Goal: Task Accomplishment & Management: Use online tool/utility

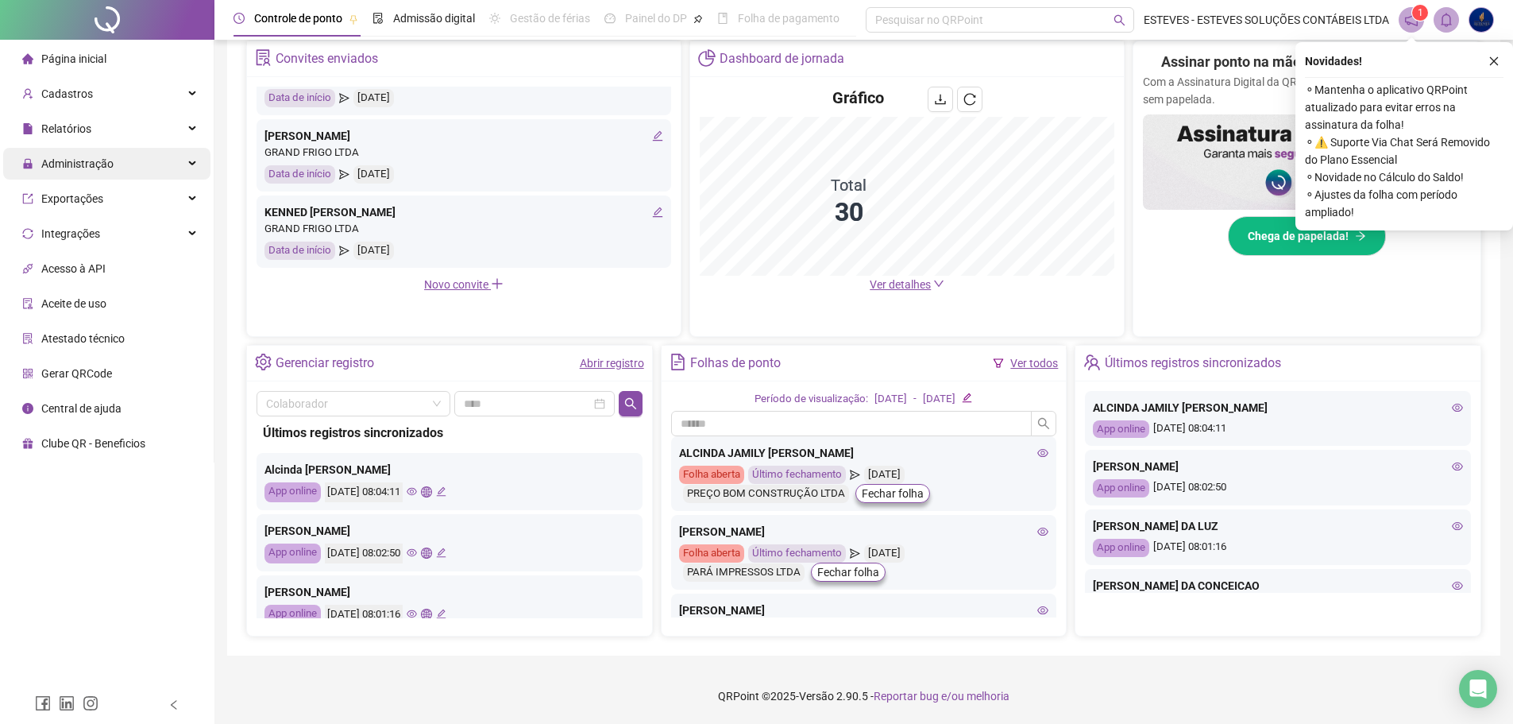
click at [82, 164] on span "Administração" at bounding box center [77, 163] width 72 height 13
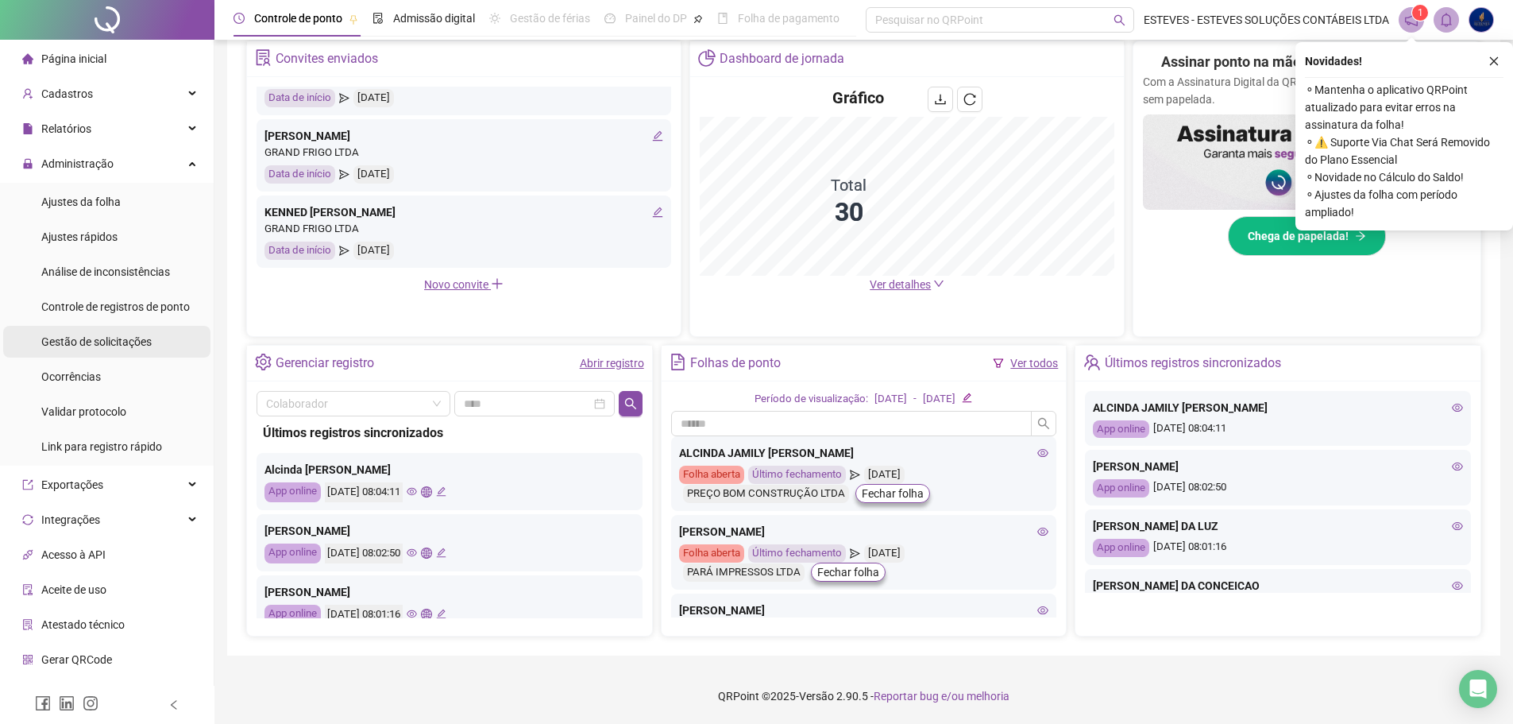
click at [126, 342] on span "Gestão de solicitações" at bounding box center [96, 341] width 110 height 13
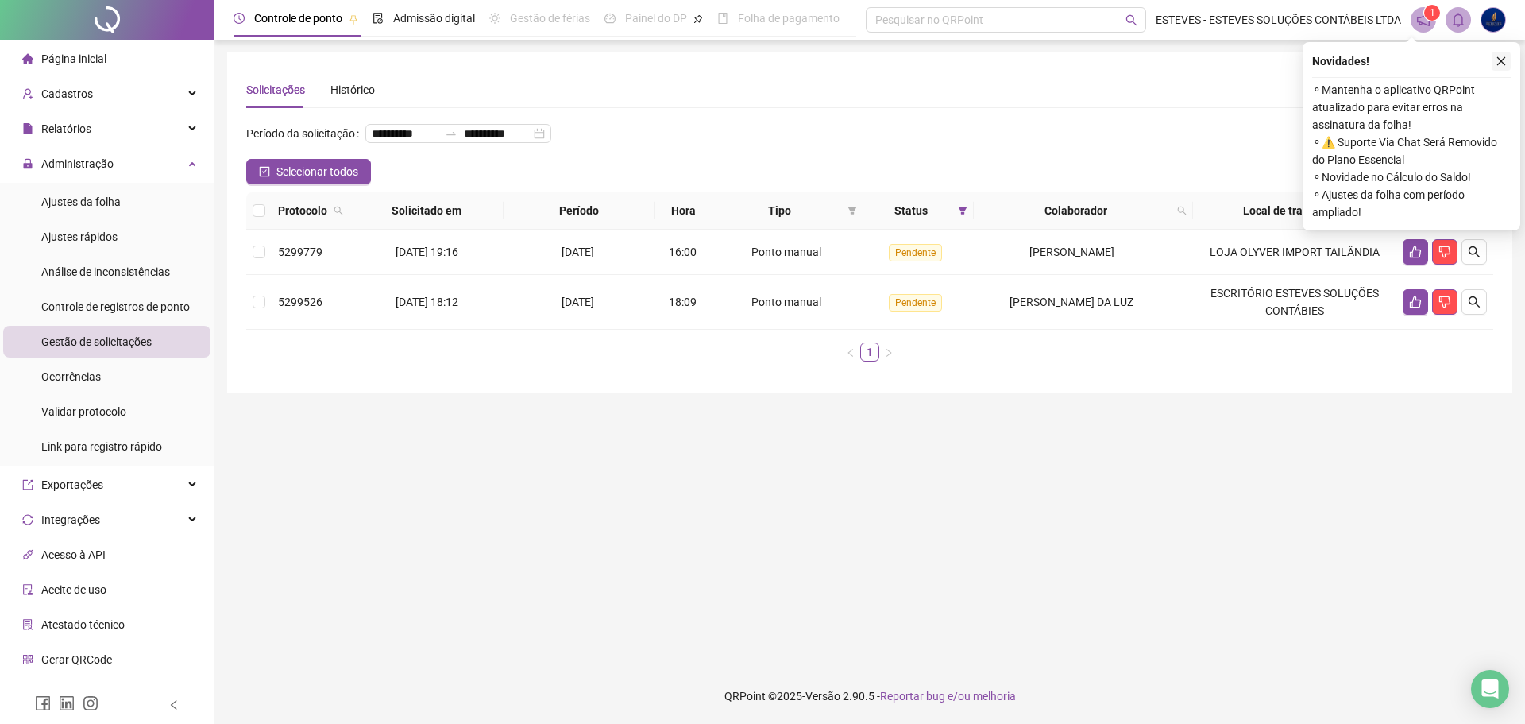
click at [1499, 60] on icon "close" at bounding box center [1500, 61] width 11 height 11
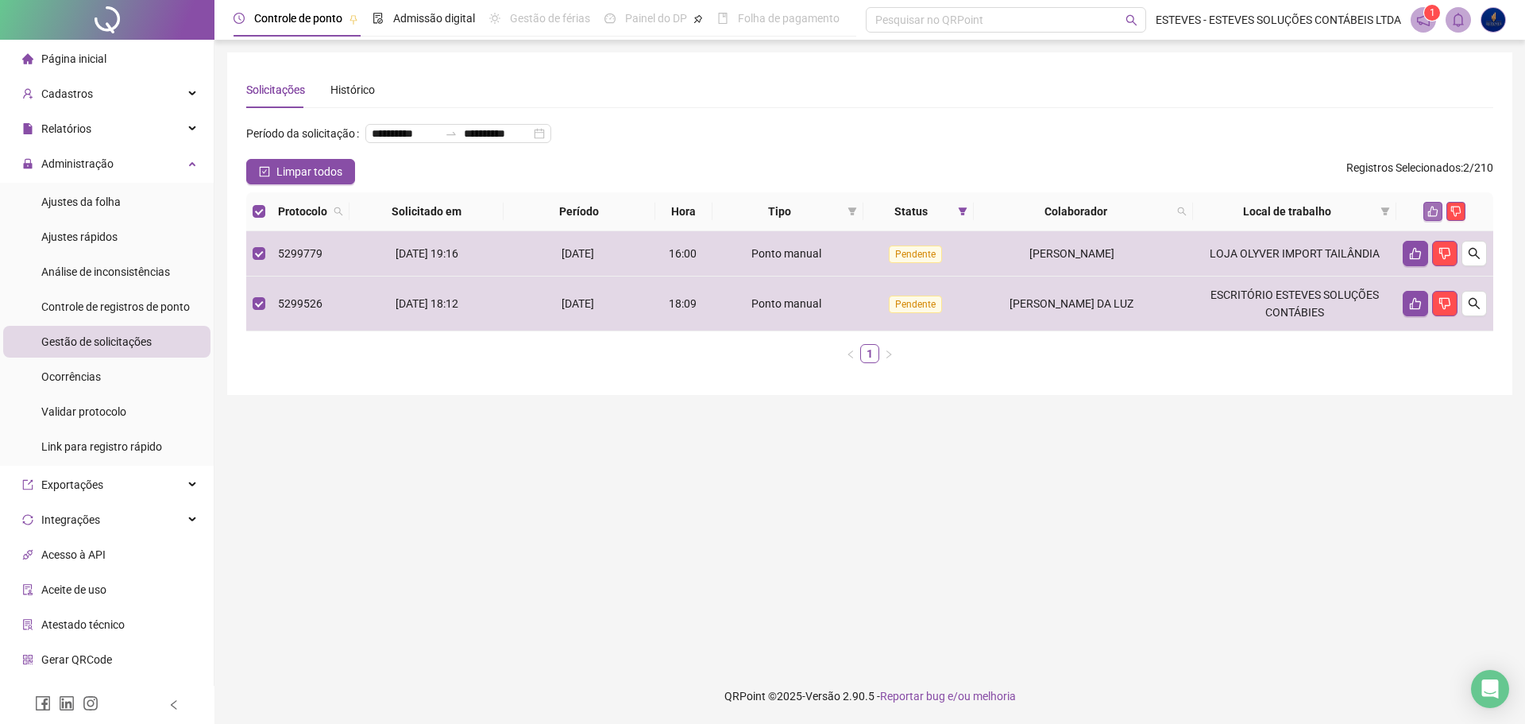
click at [1430, 217] on icon "like" at bounding box center [1432, 211] width 11 height 11
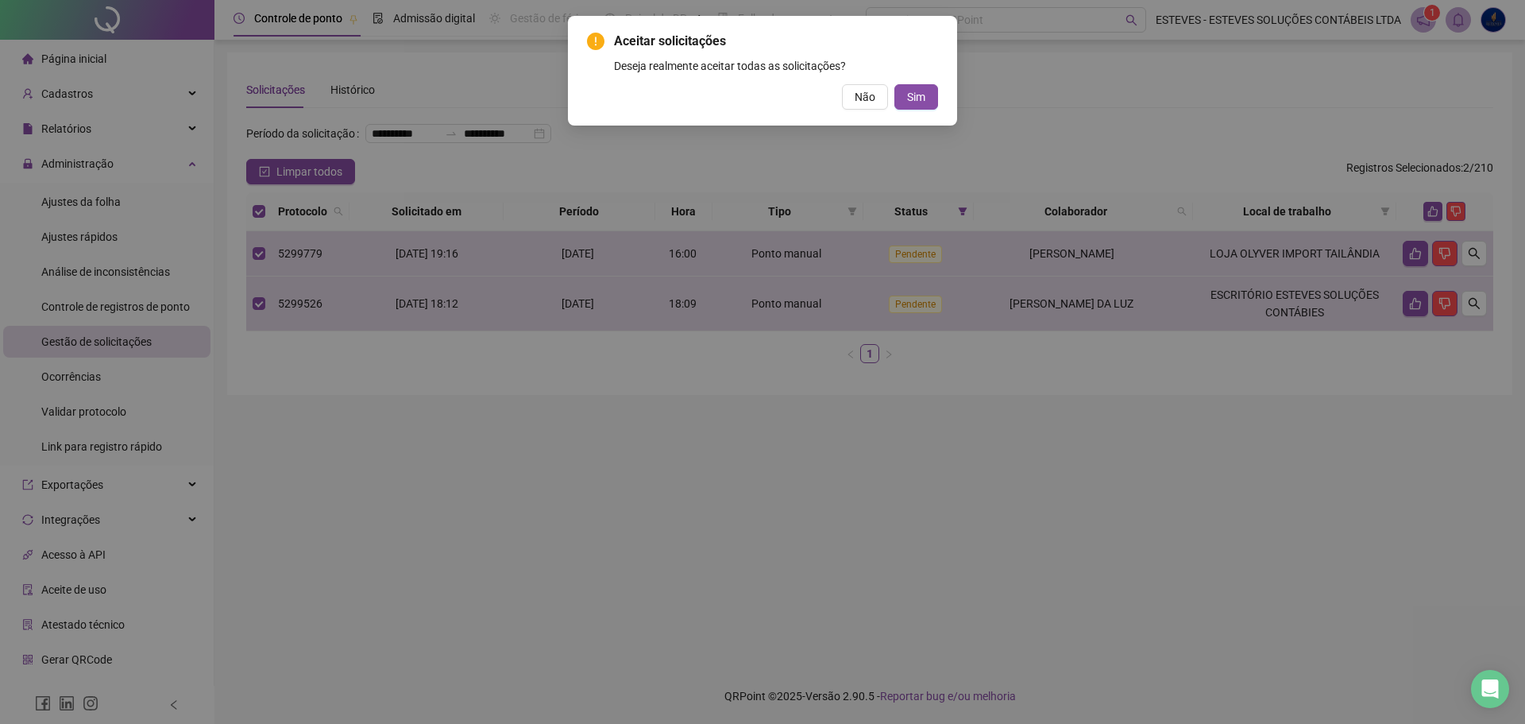
click at [910, 92] on span "Sim" at bounding box center [916, 96] width 18 height 17
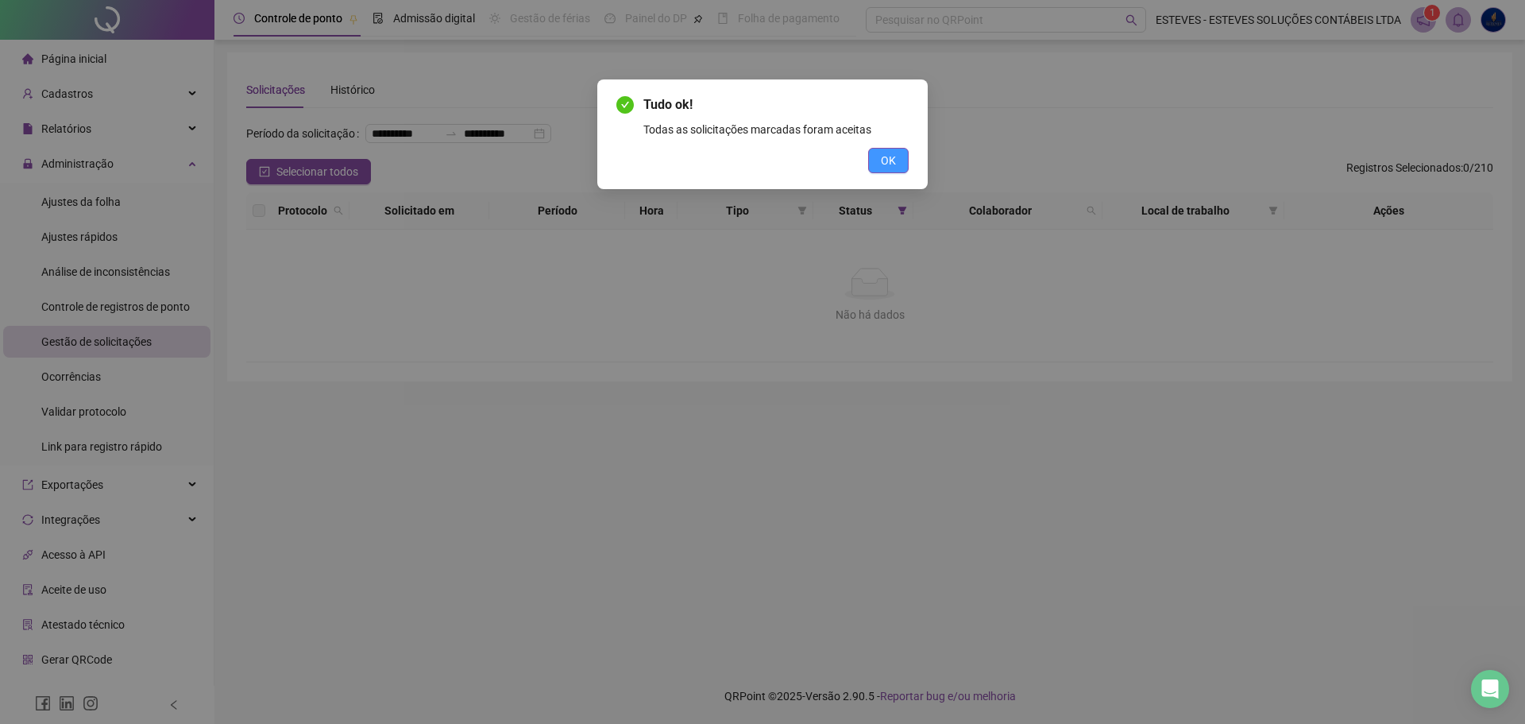
click at [893, 154] on span "OK" at bounding box center [888, 160] width 15 height 17
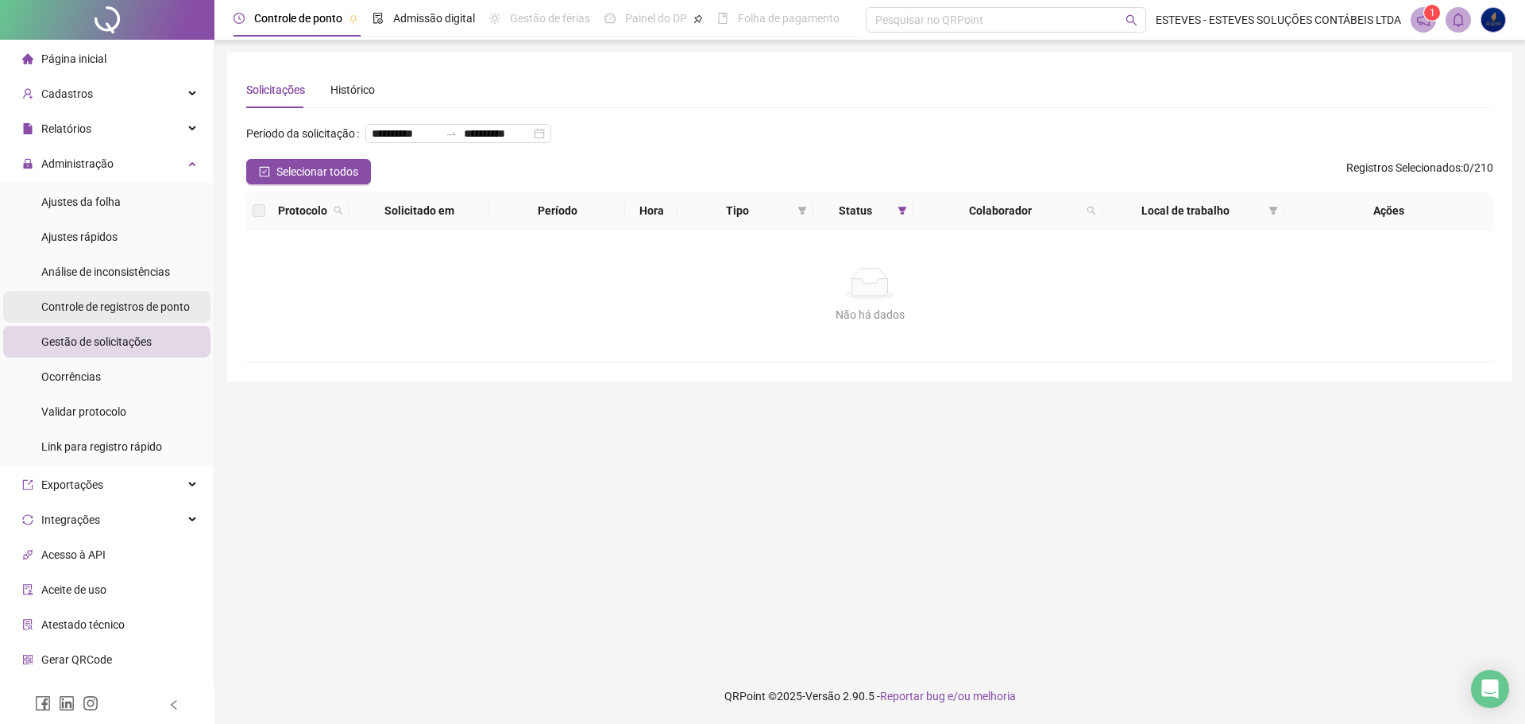
click at [152, 307] on span "Controle de registros de ponto" at bounding box center [115, 306] width 149 height 13
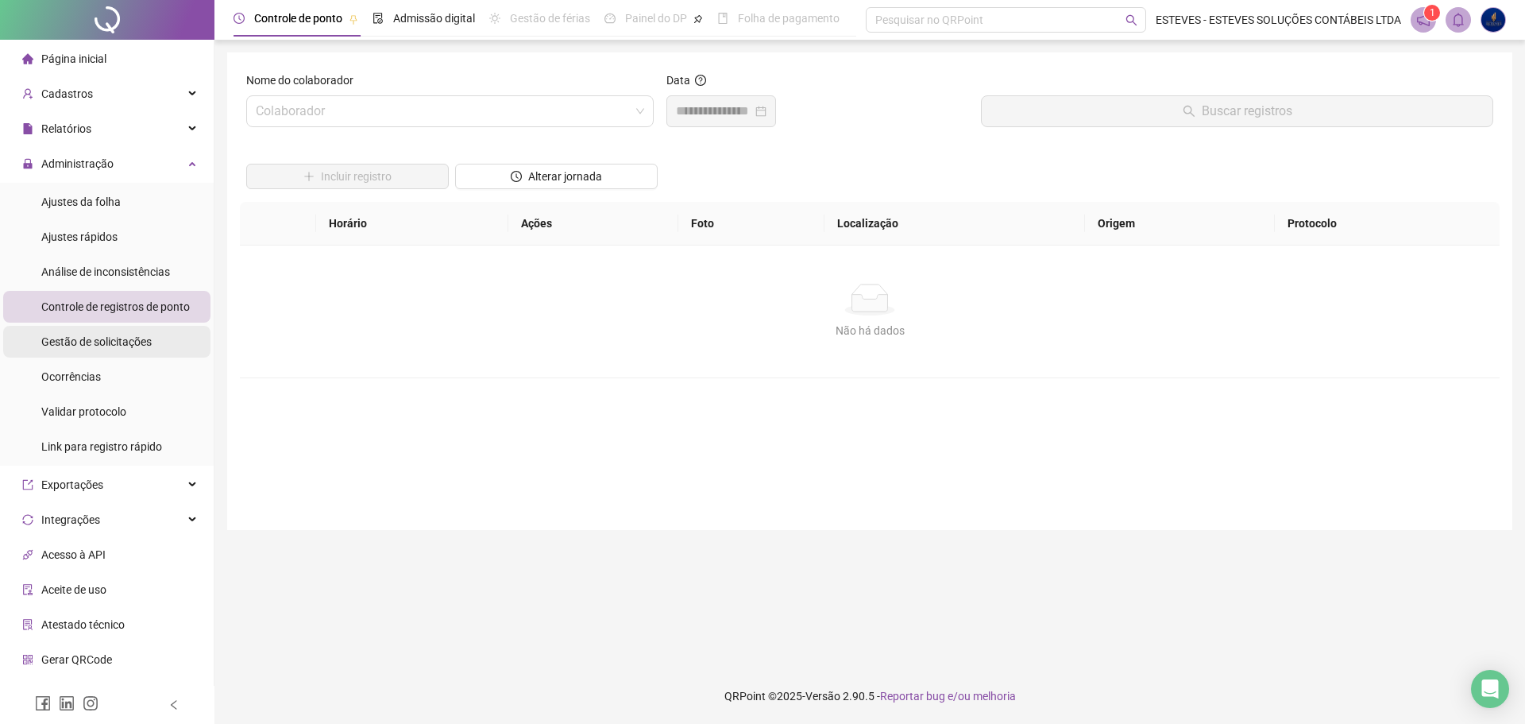
click at [161, 336] on li "Gestão de solicitações" at bounding box center [106, 342] width 207 height 32
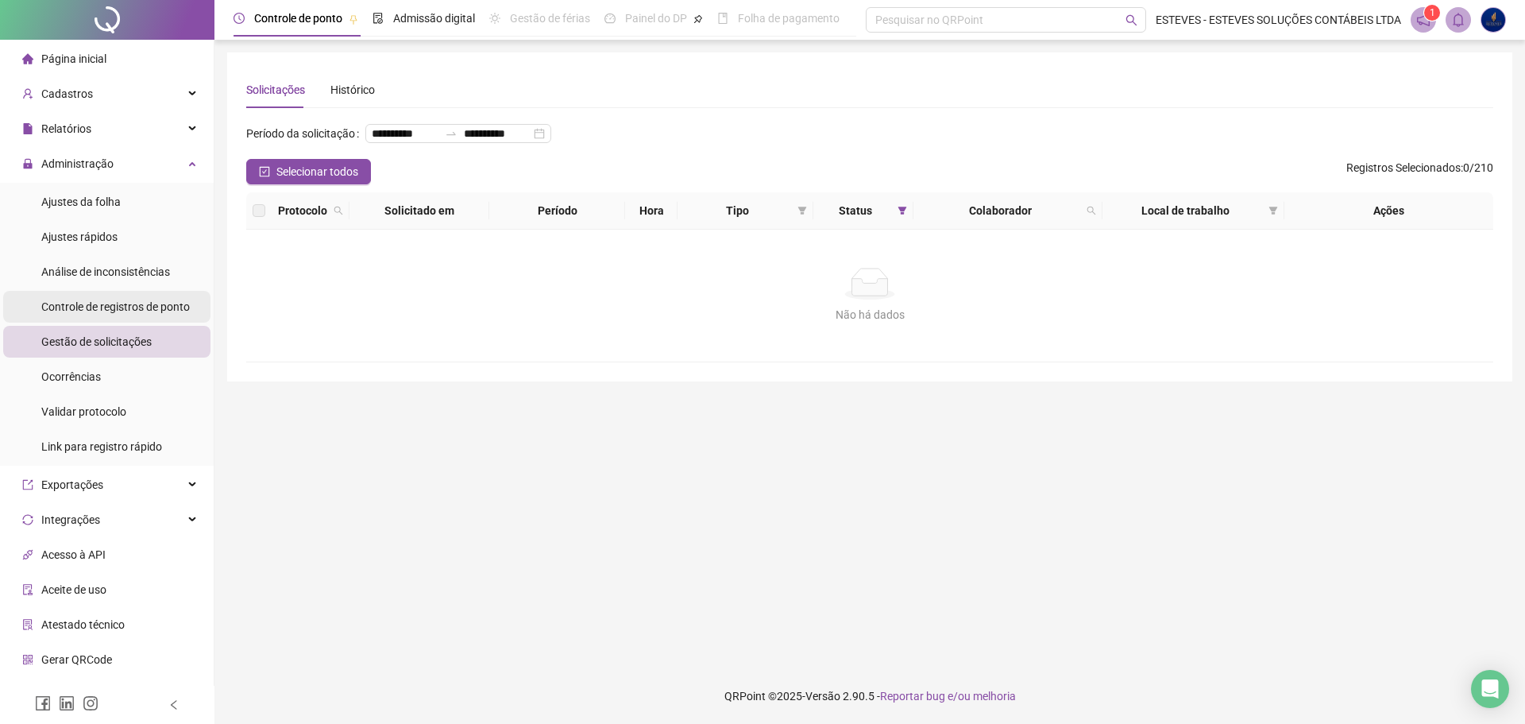
click at [167, 307] on span "Controle de registros de ponto" at bounding box center [115, 306] width 149 height 13
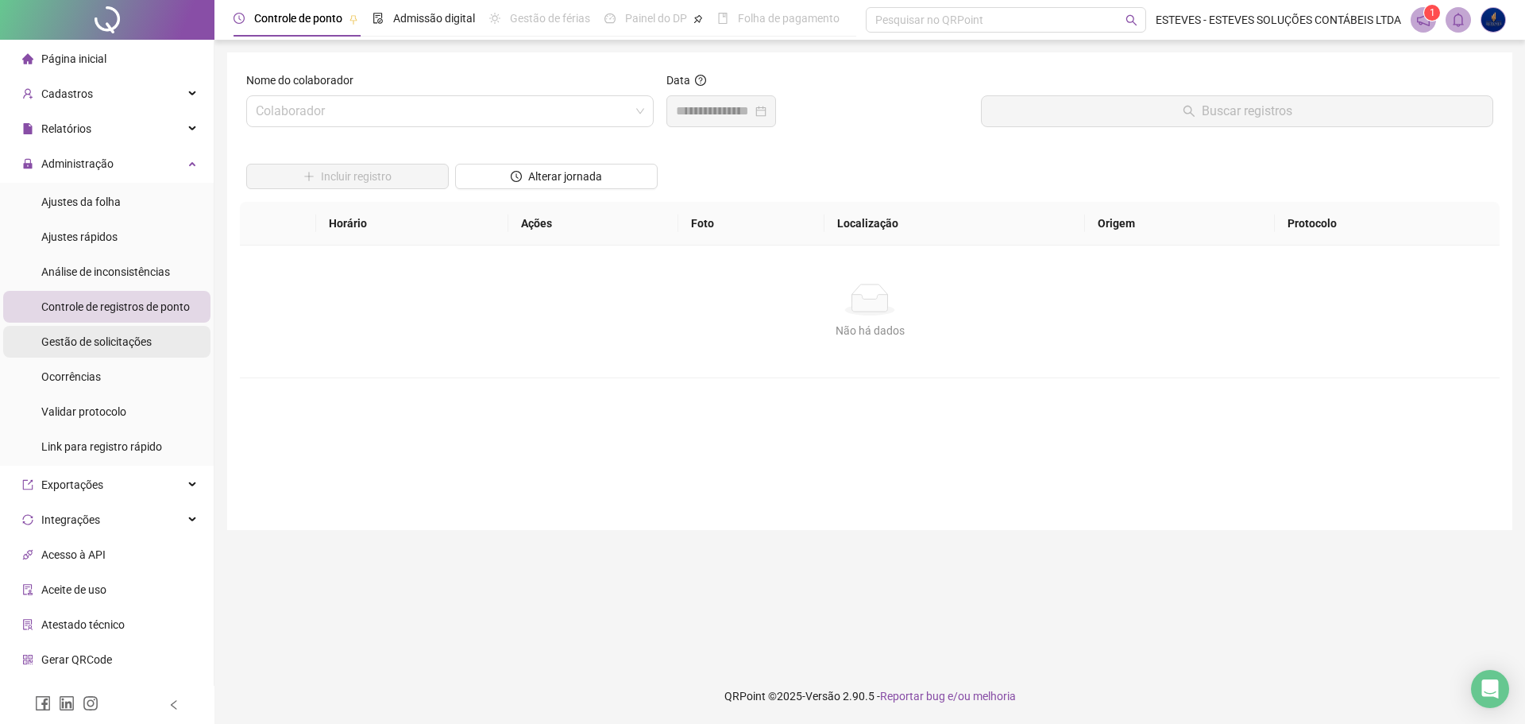
click at [94, 338] on span "Gestão de solicitações" at bounding box center [96, 341] width 110 height 13
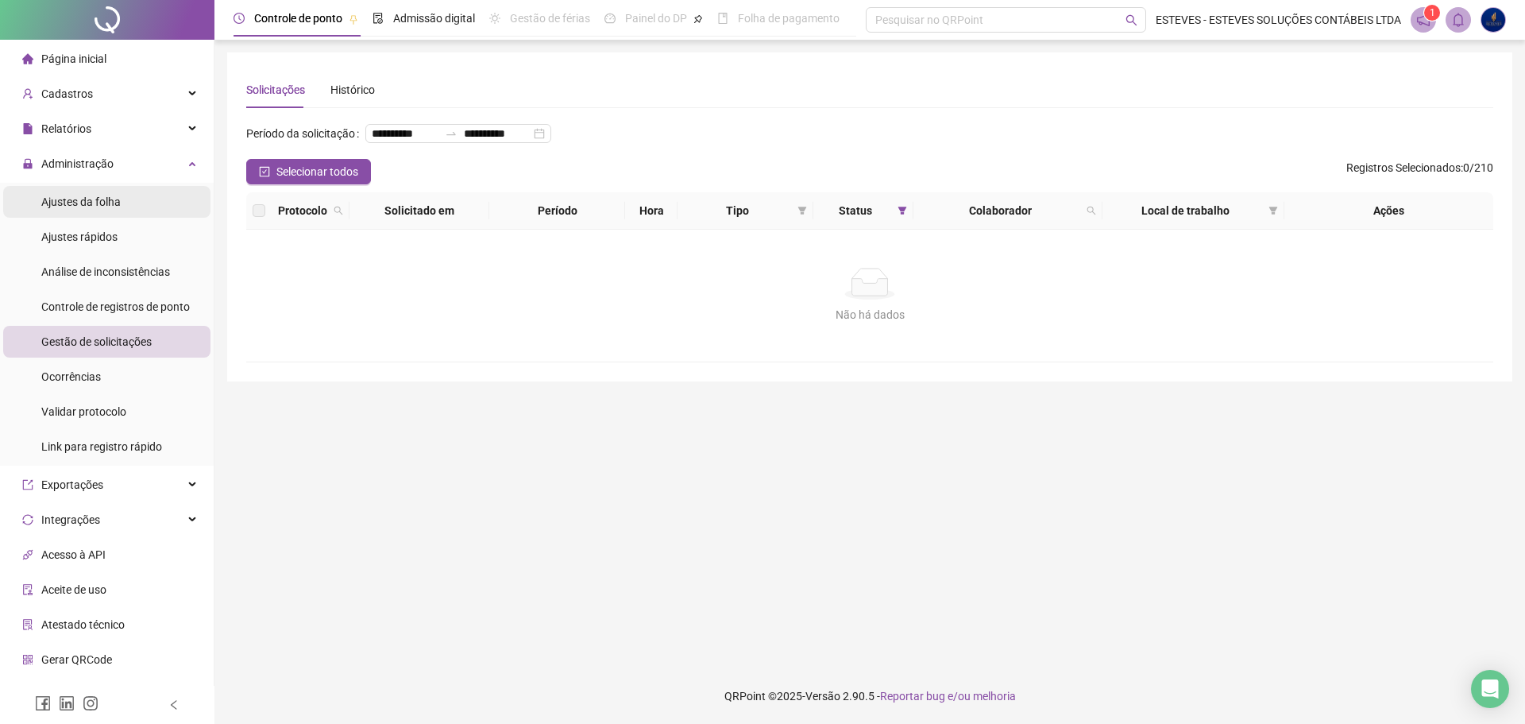
click at [83, 199] on span "Ajustes da folha" at bounding box center [80, 201] width 79 height 13
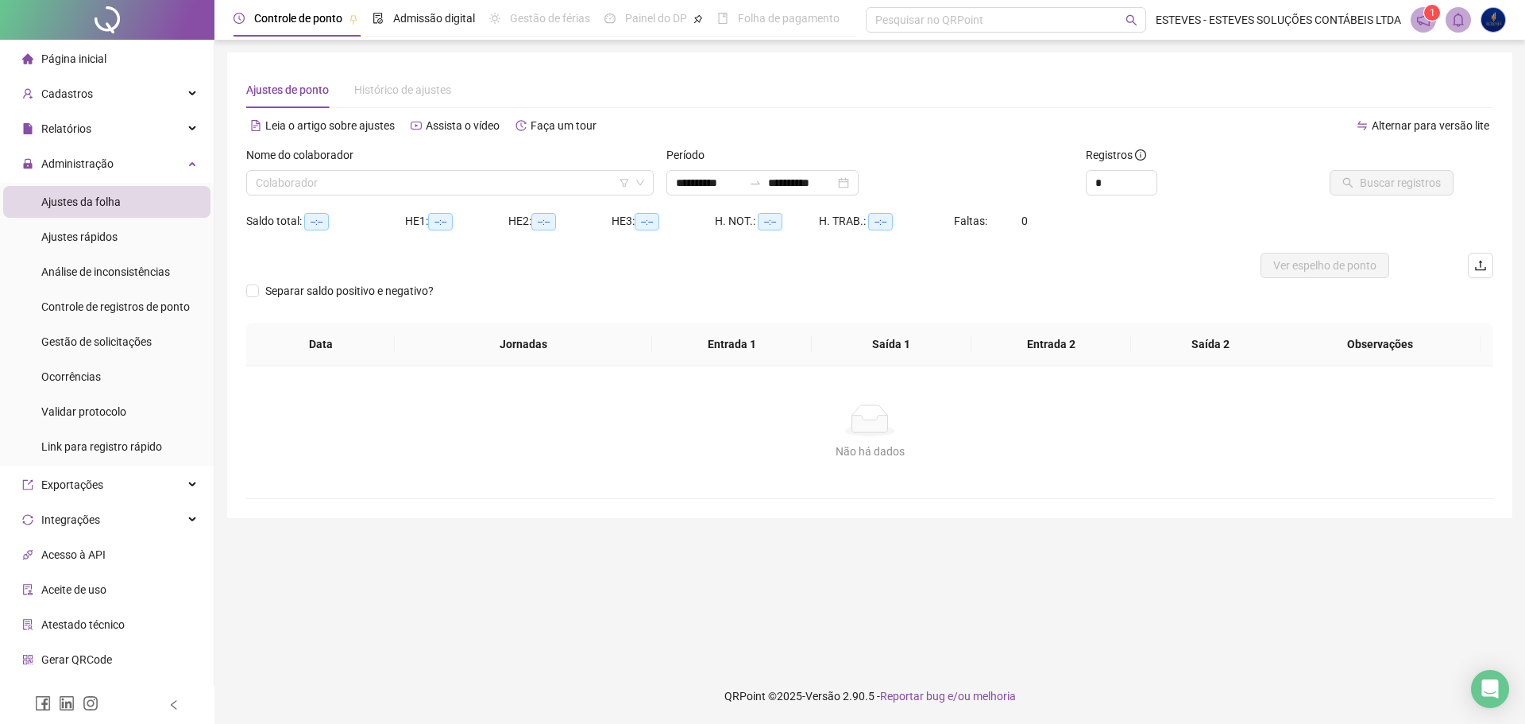
type input "**********"
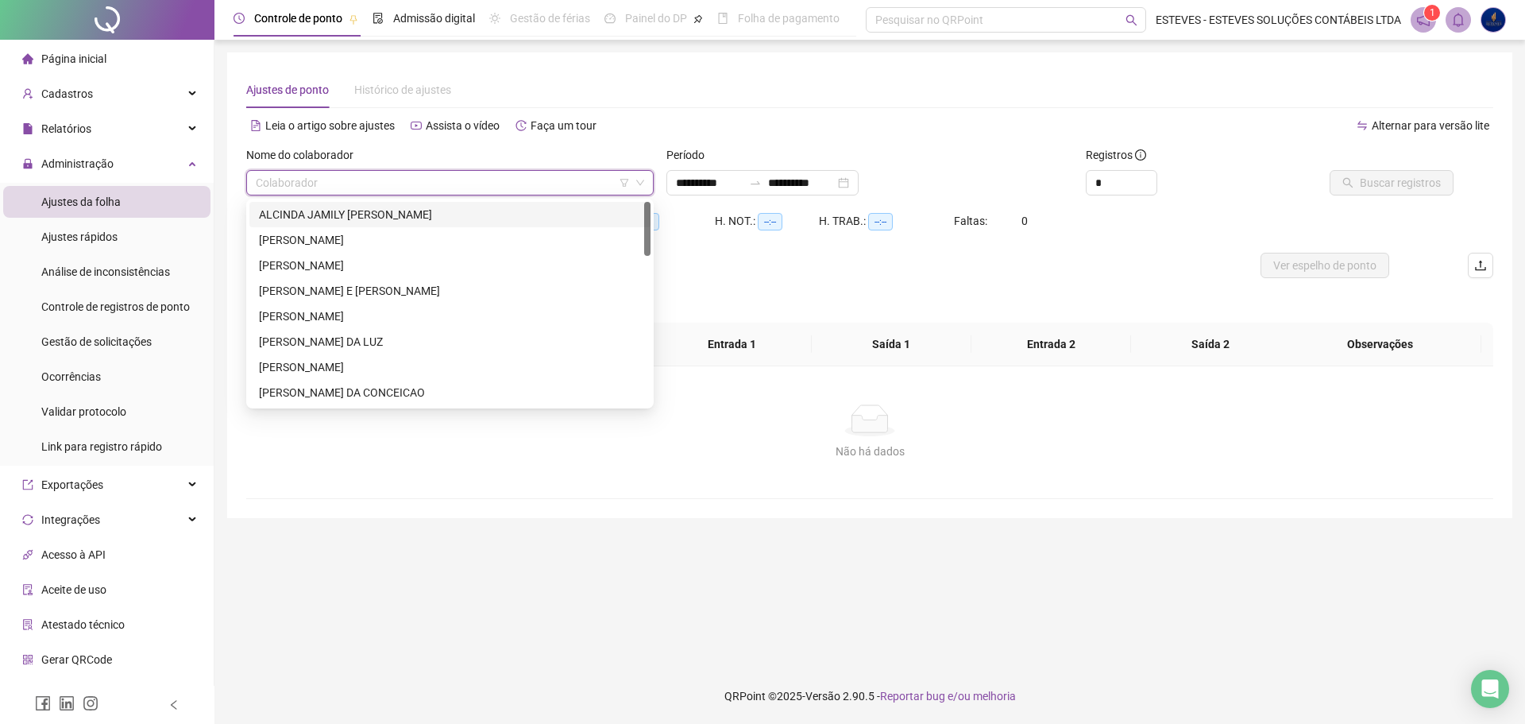
click at [350, 172] on input "search" at bounding box center [443, 183] width 374 height 24
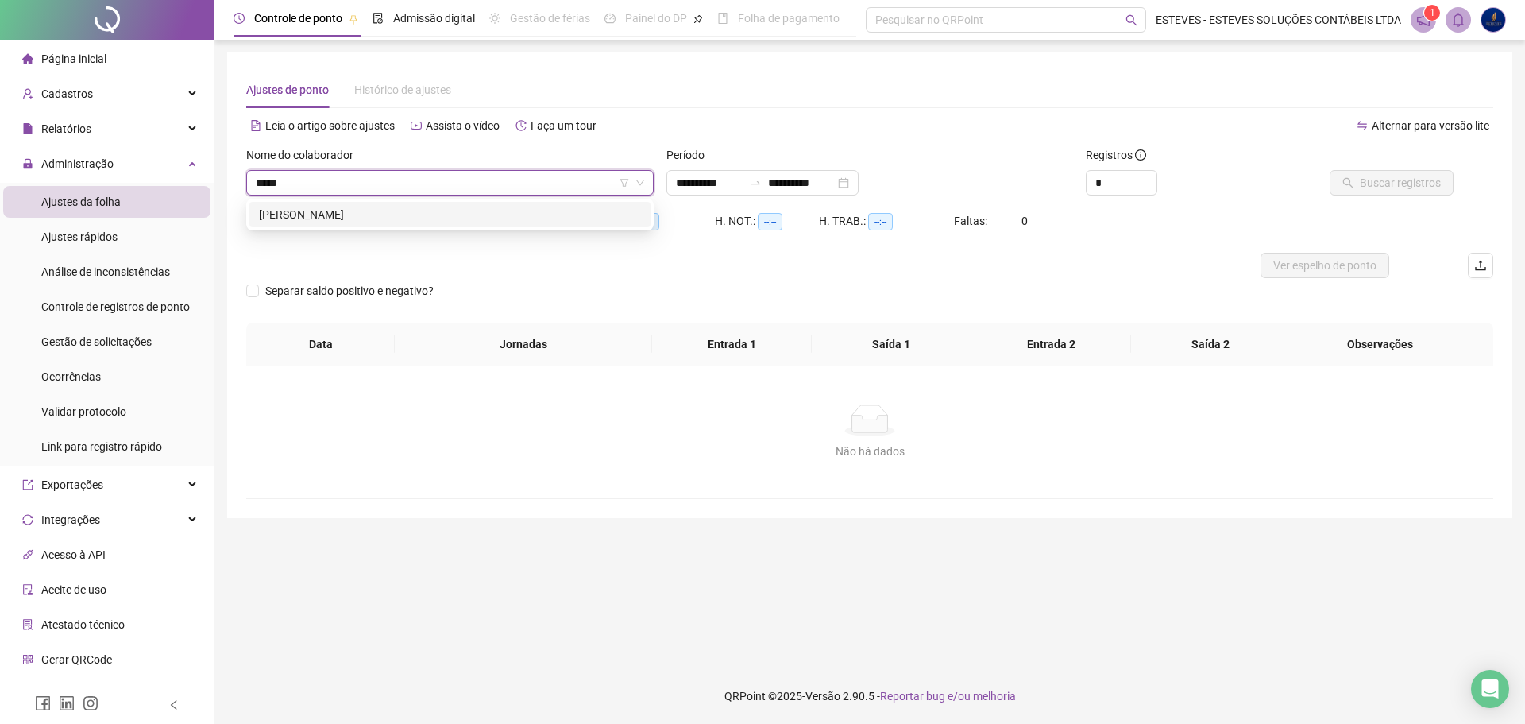
type input "******"
click at [350, 218] on div "[PERSON_NAME]" at bounding box center [450, 214] width 382 height 17
click at [1410, 172] on button "Buscar registros" at bounding box center [1391, 182] width 124 height 25
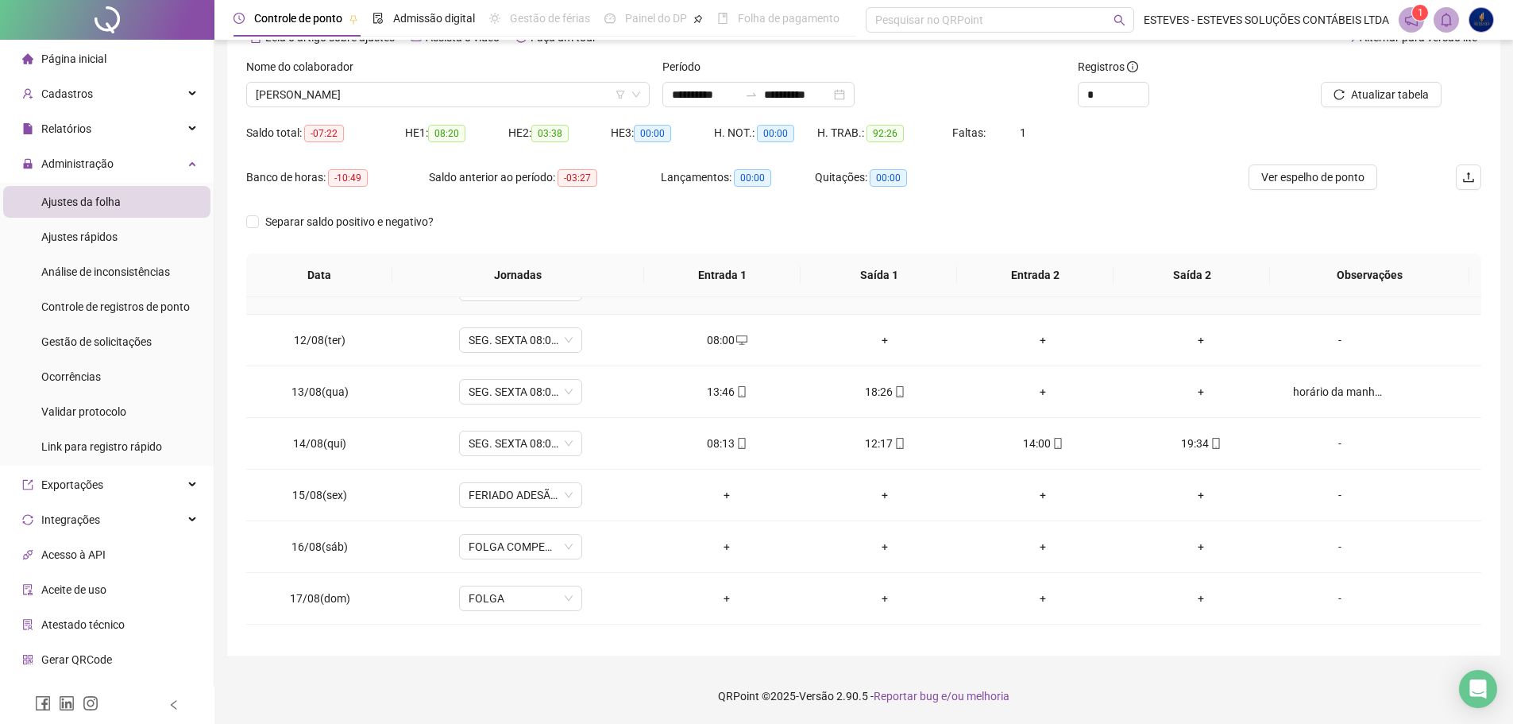
scroll to position [556, 0]
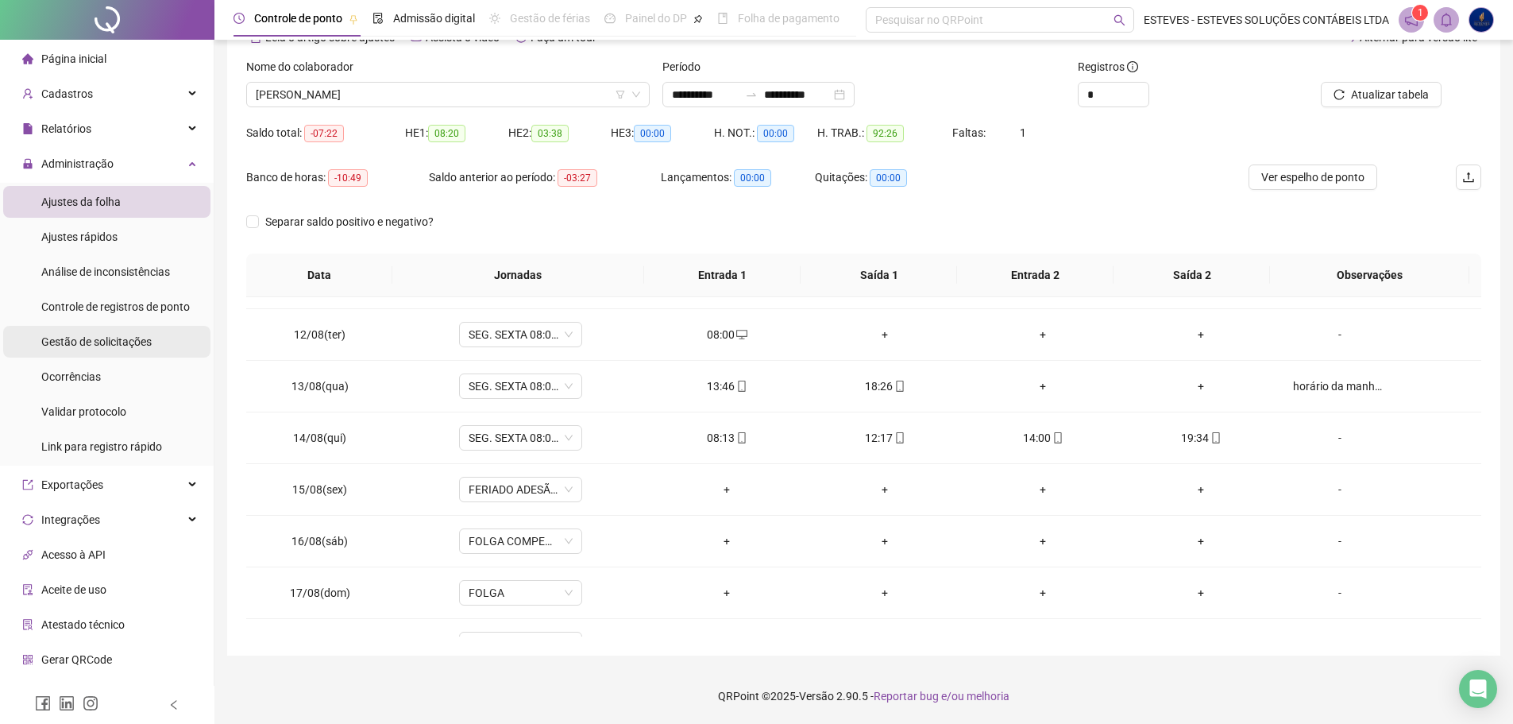
click at [110, 338] on span "Gestão de solicitações" at bounding box center [96, 341] width 110 height 13
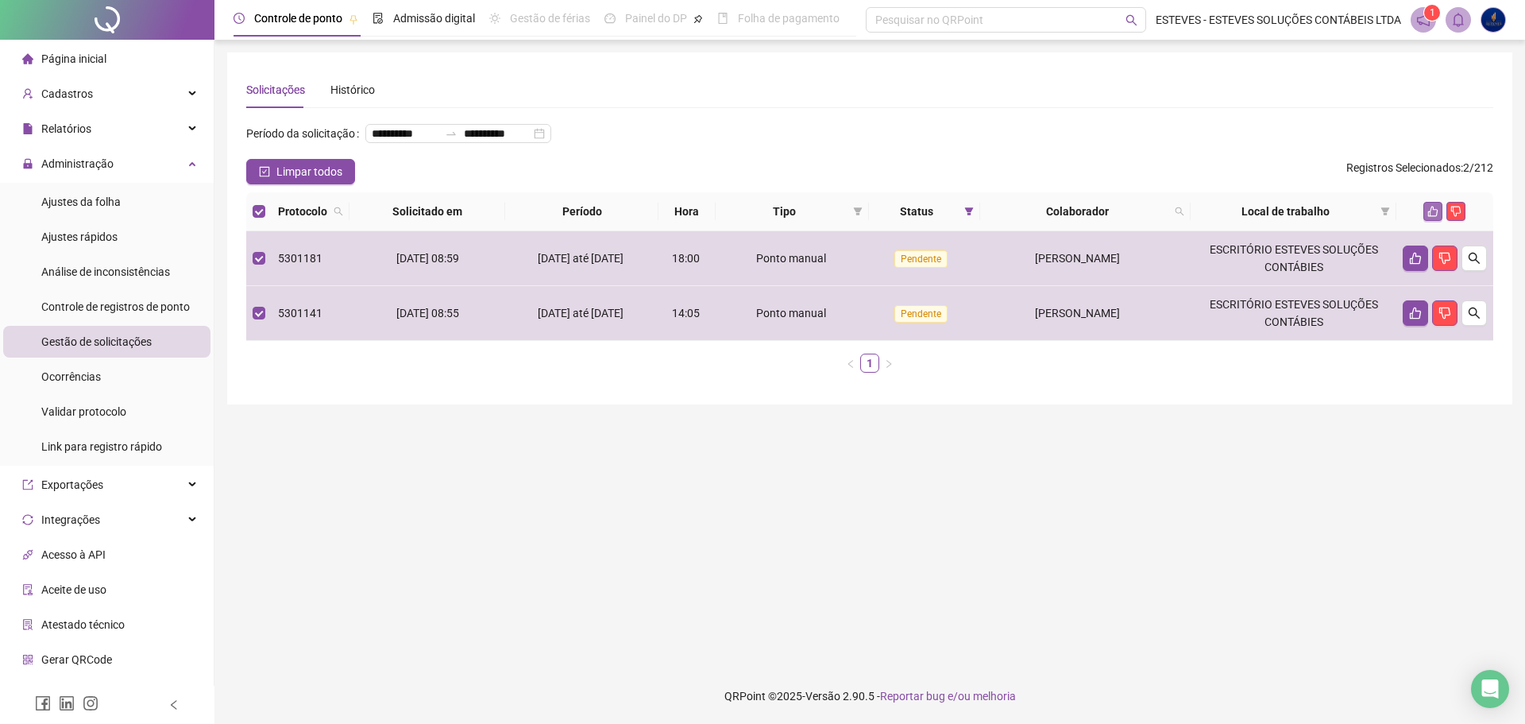
click at [1426, 221] on button "button" at bounding box center [1432, 211] width 19 height 19
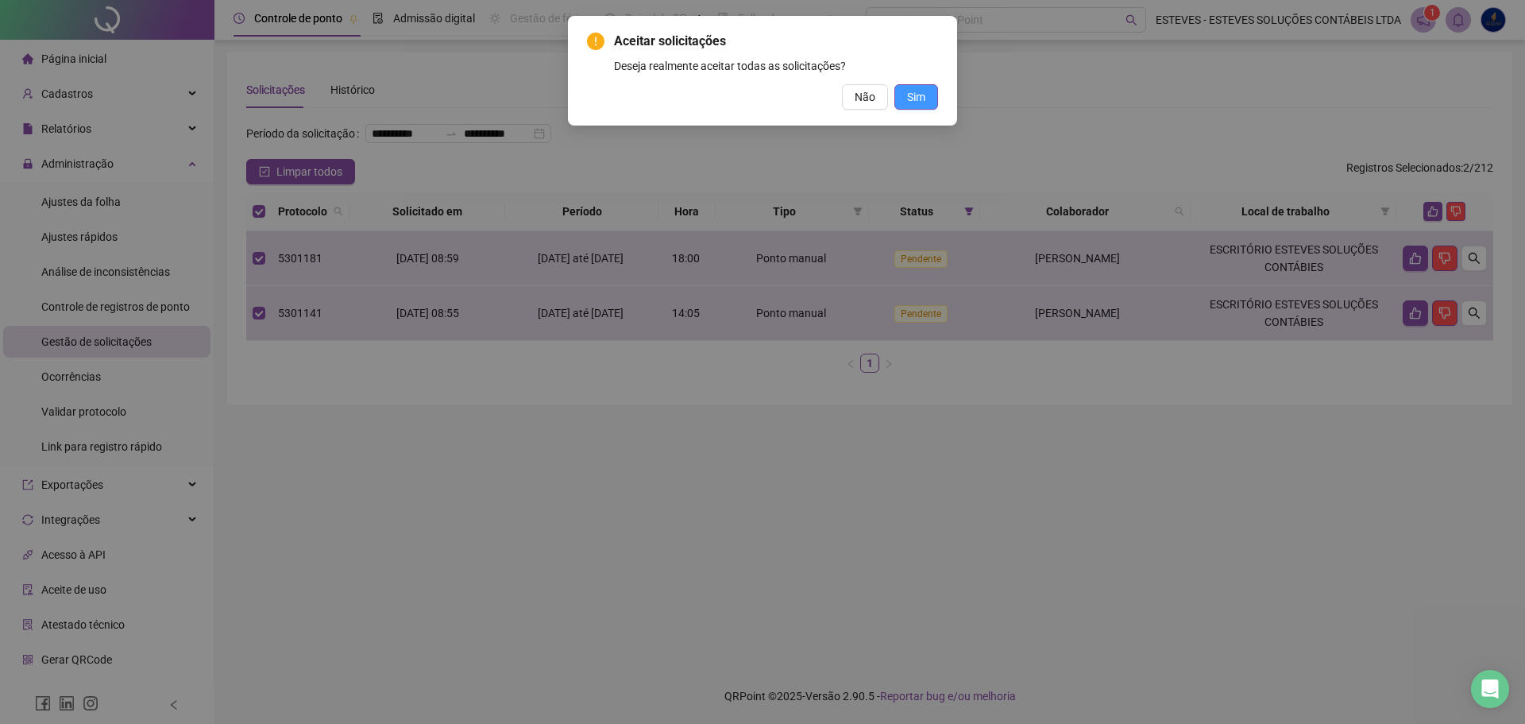
click at [931, 98] on button "Sim" at bounding box center [916, 96] width 44 height 25
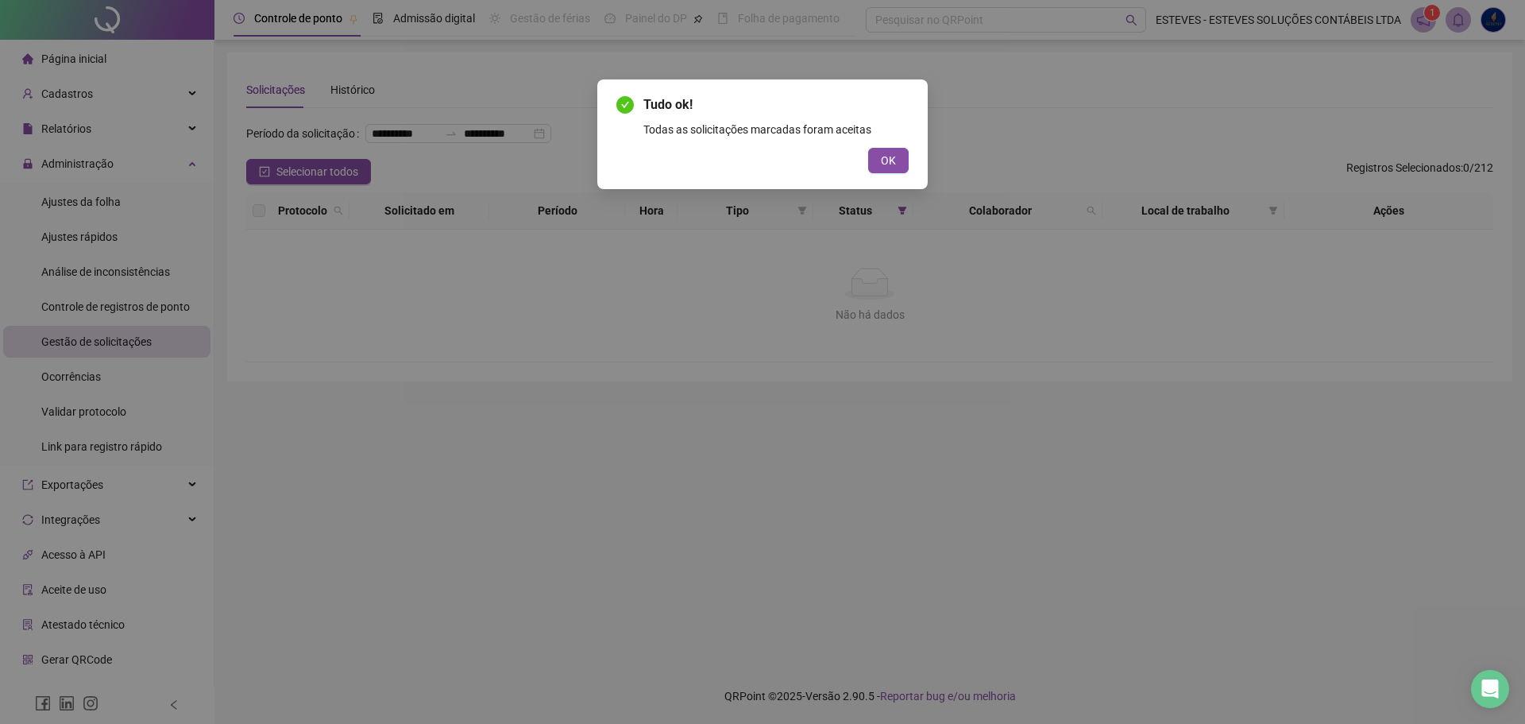
click at [878, 163] on button "OK" at bounding box center [888, 160] width 41 height 25
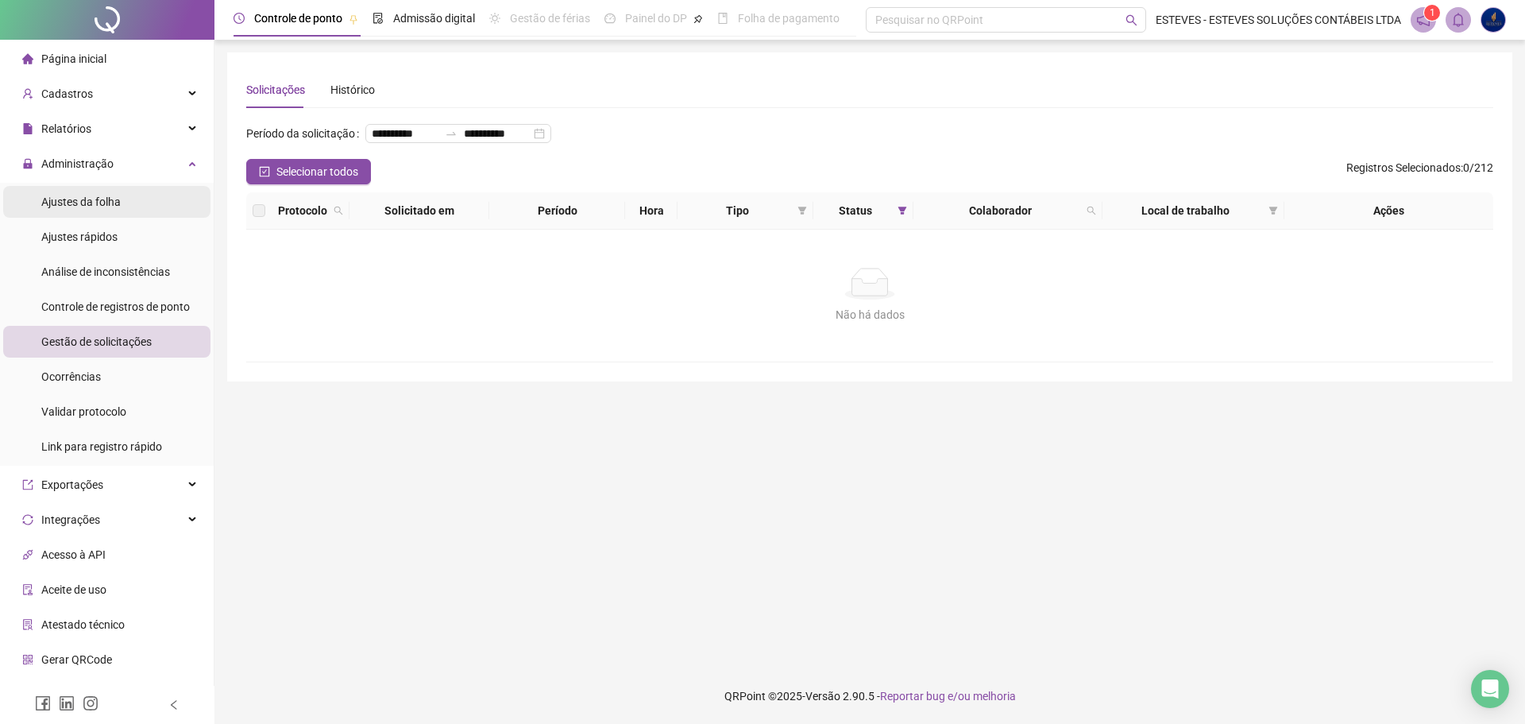
click at [123, 205] on li "Ajustes da folha" at bounding box center [106, 202] width 207 height 32
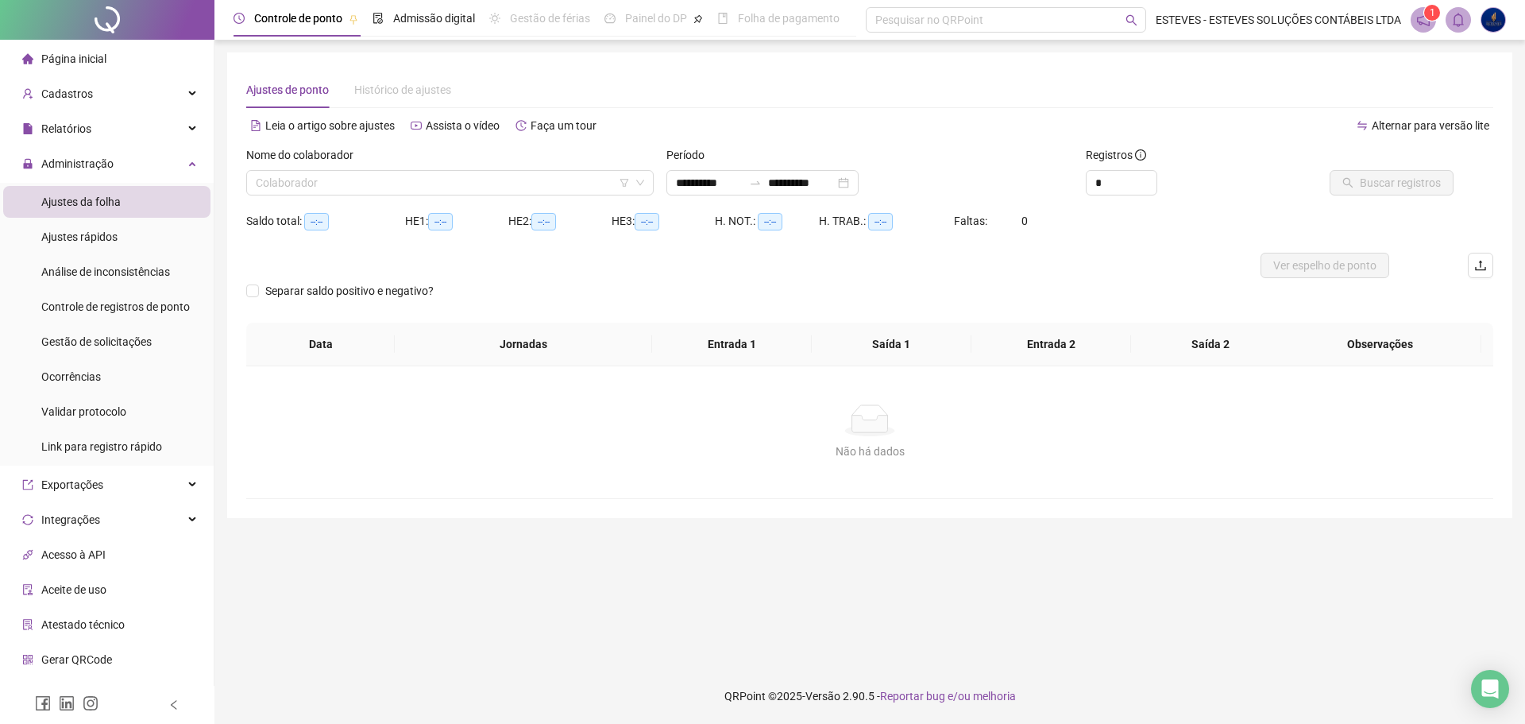
type input "**********"
click at [461, 191] on input "search" at bounding box center [443, 183] width 374 height 24
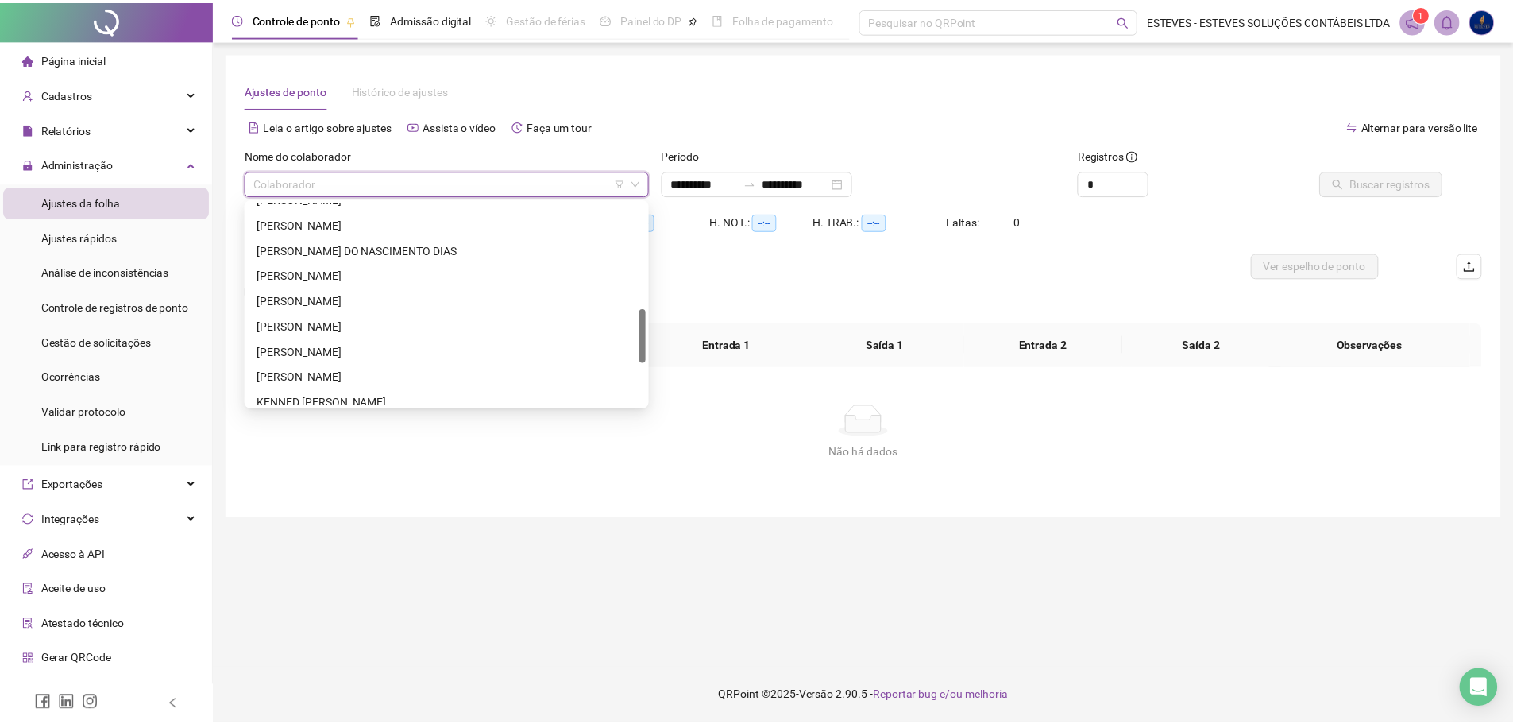
scroll to position [559, 0]
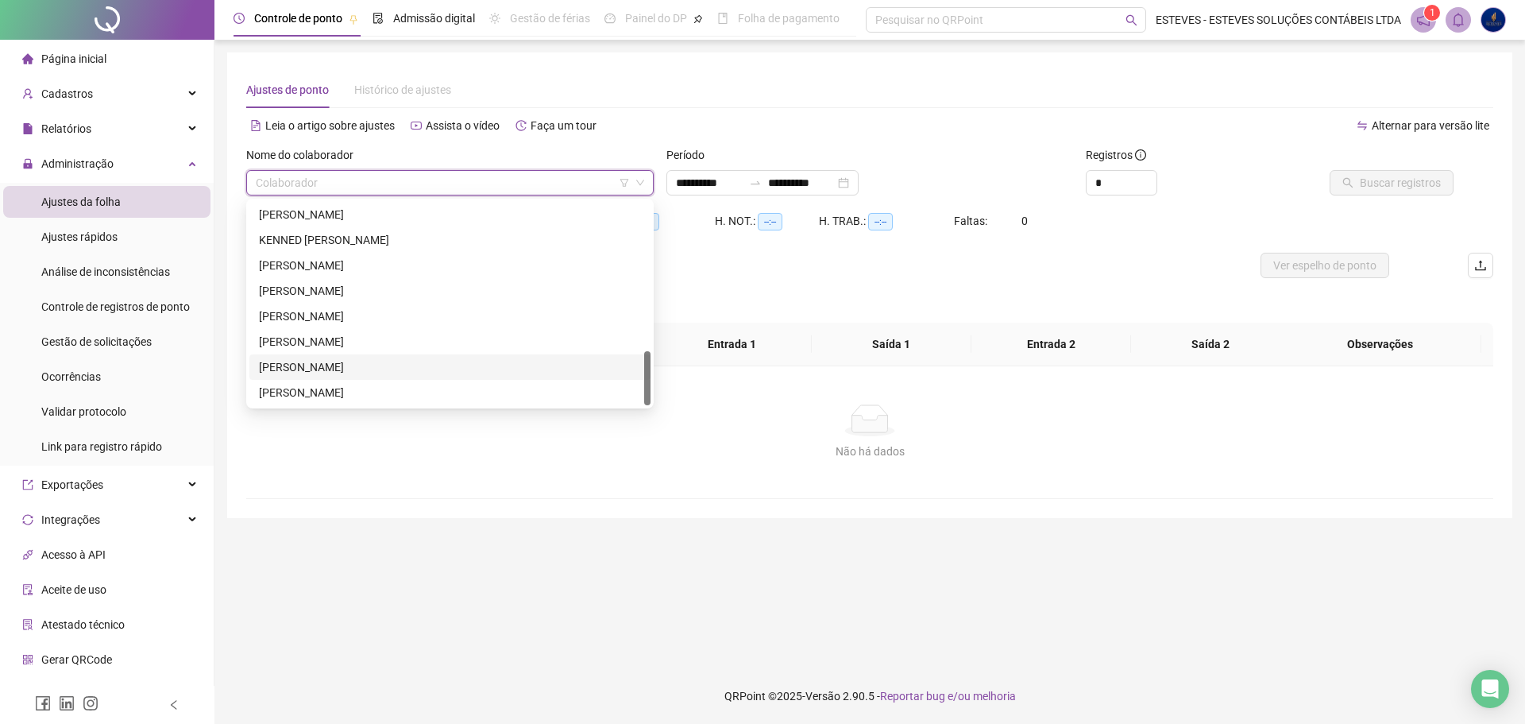
click at [347, 359] on div "[PERSON_NAME]" at bounding box center [450, 366] width 382 height 17
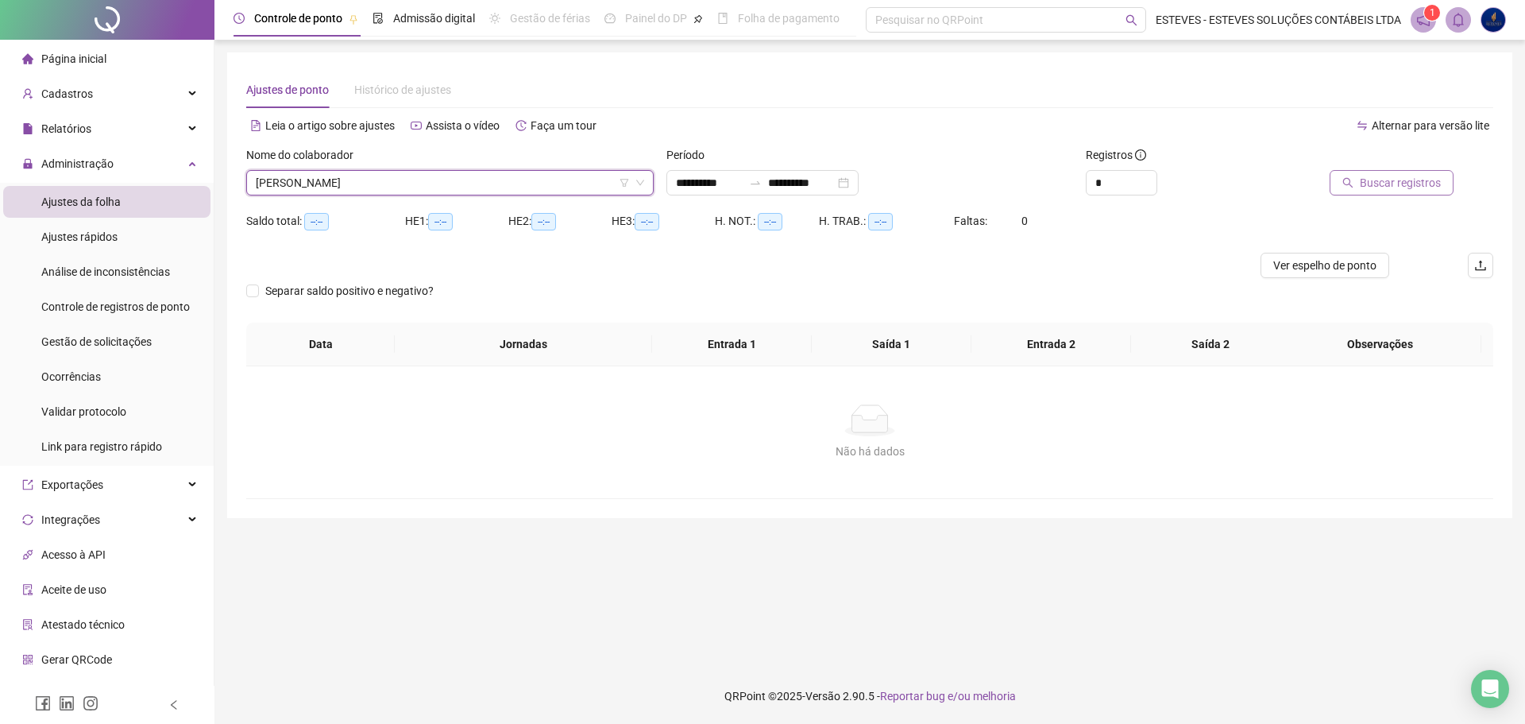
click at [1366, 179] on span "Buscar registros" at bounding box center [1400, 182] width 81 height 17
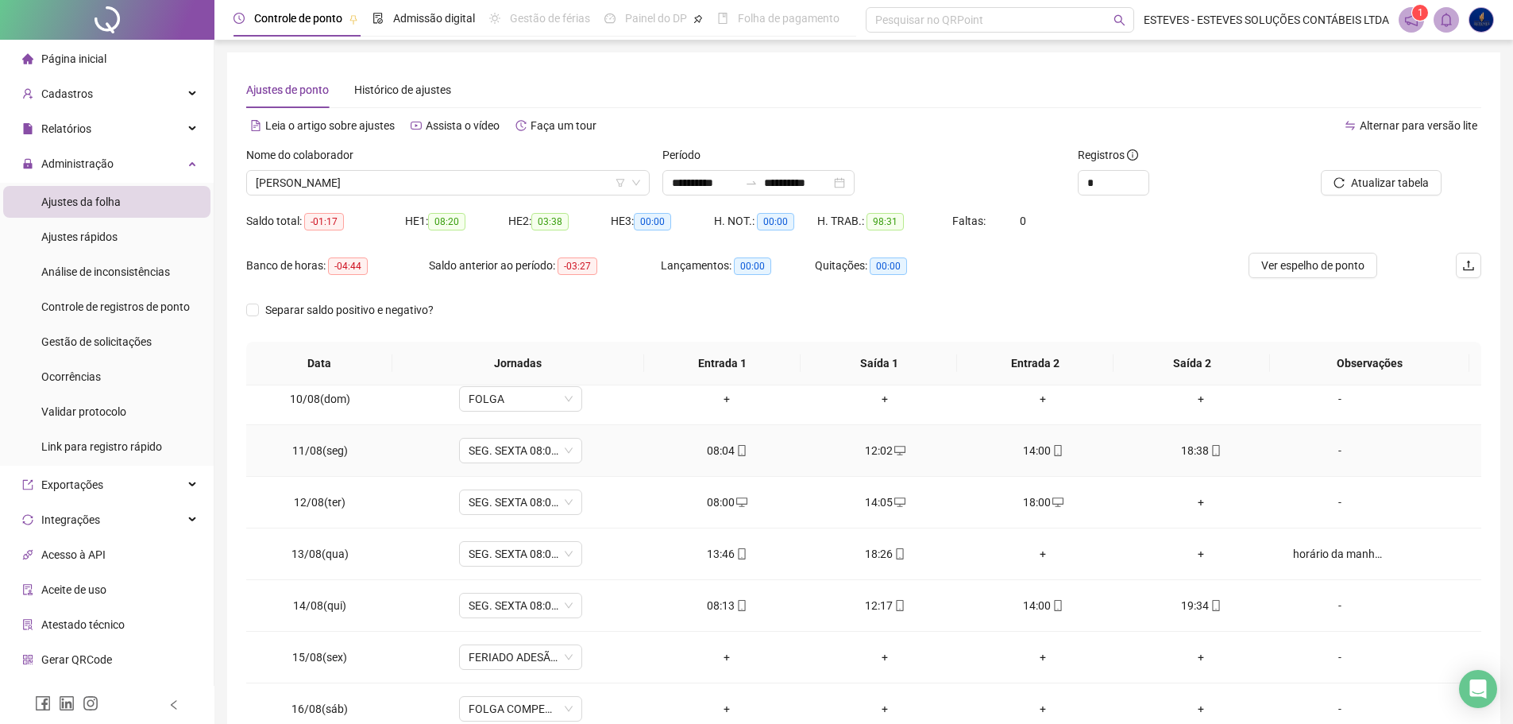
scroll to position [590, 0]
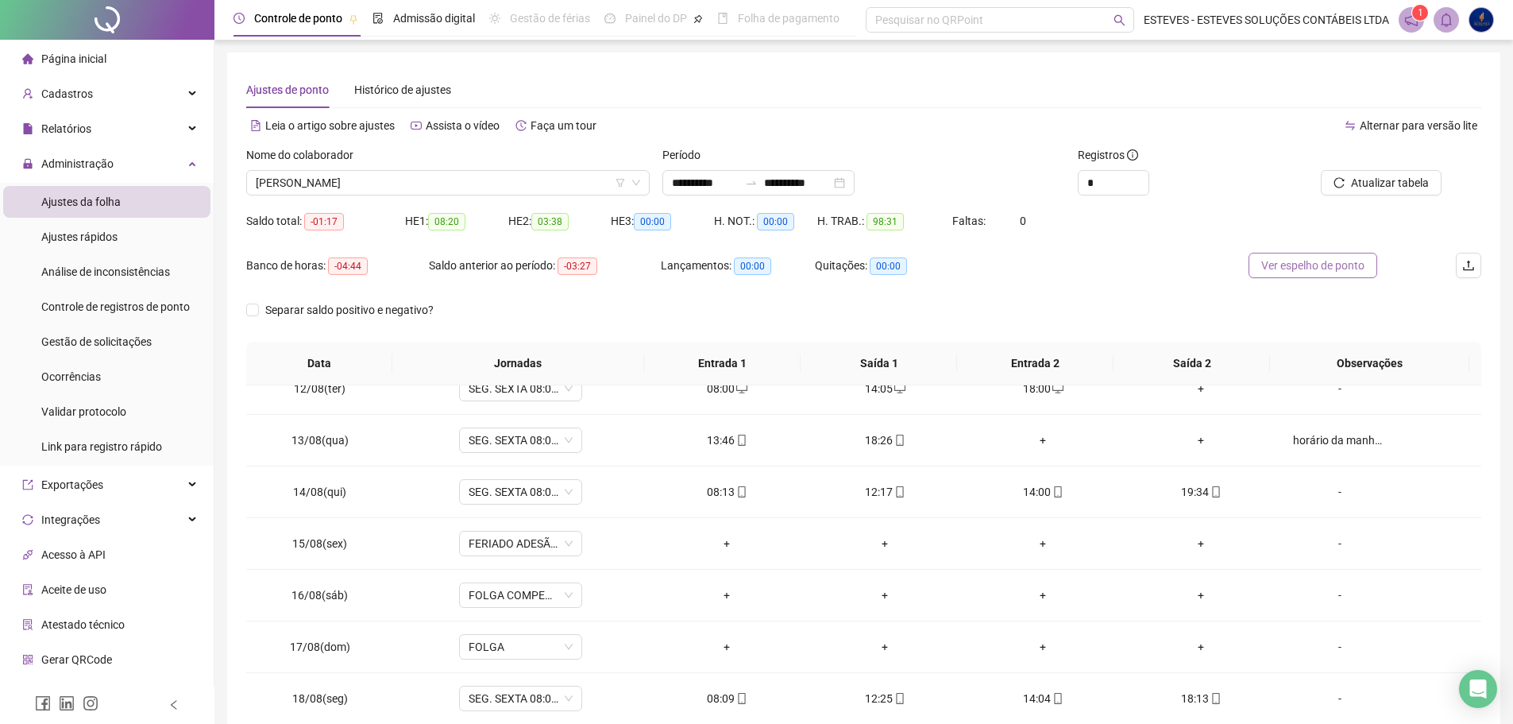
click at [1327, 259] on span "Ver espelho de ponto" at bounding box center [1312, 265] width 103 height 17
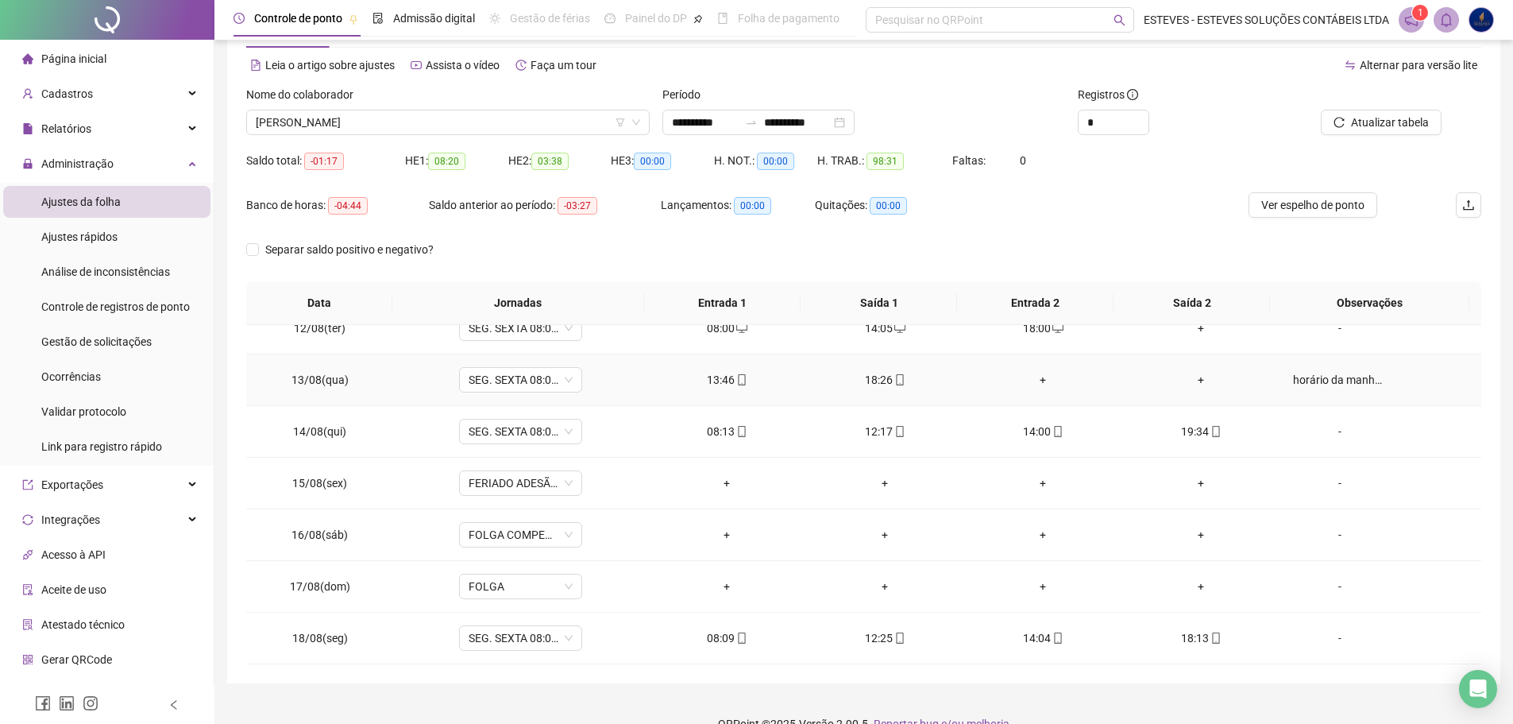
scroll to position [0, 0]
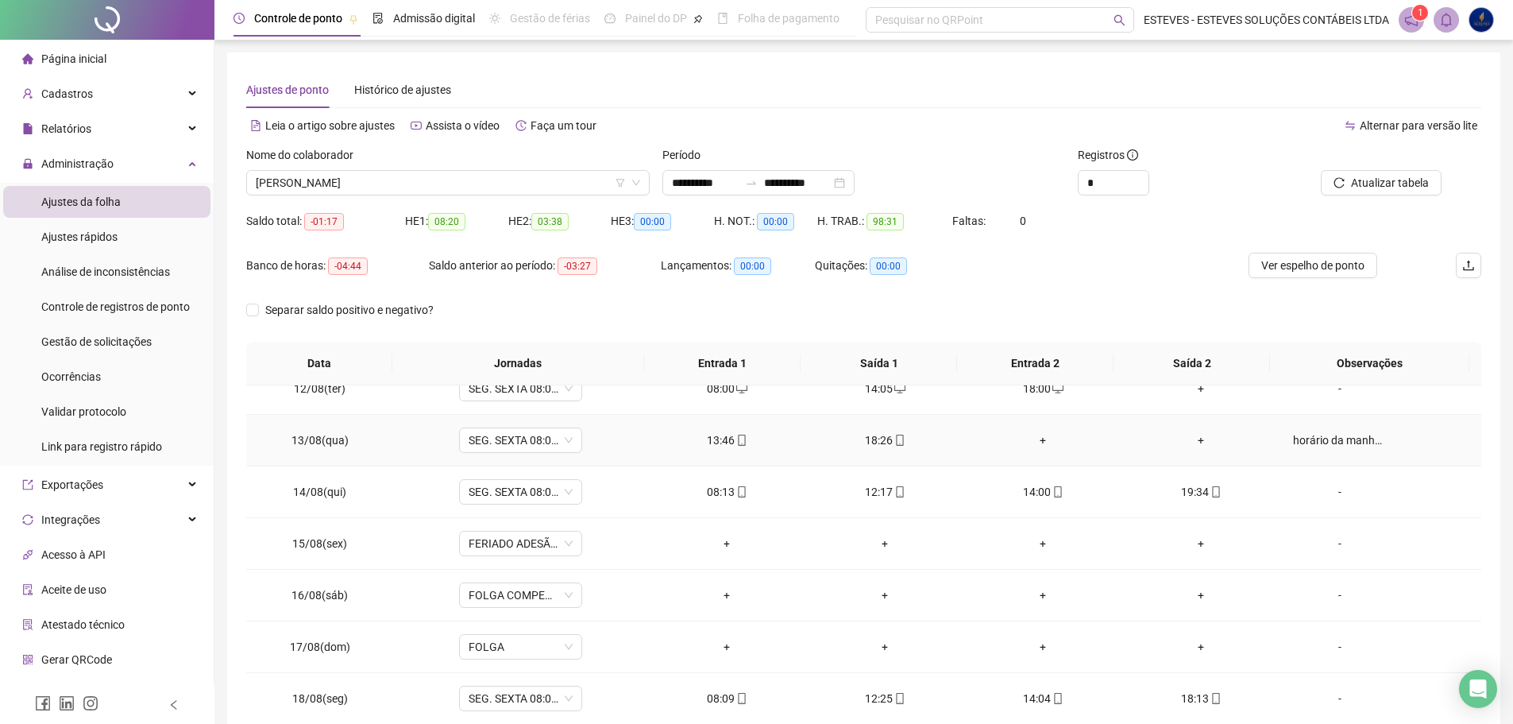
click at [1306, 442] on div "horário da manhã usado como compensação do banco de horas" at bounding box center [1340, 439] width 94 height 17
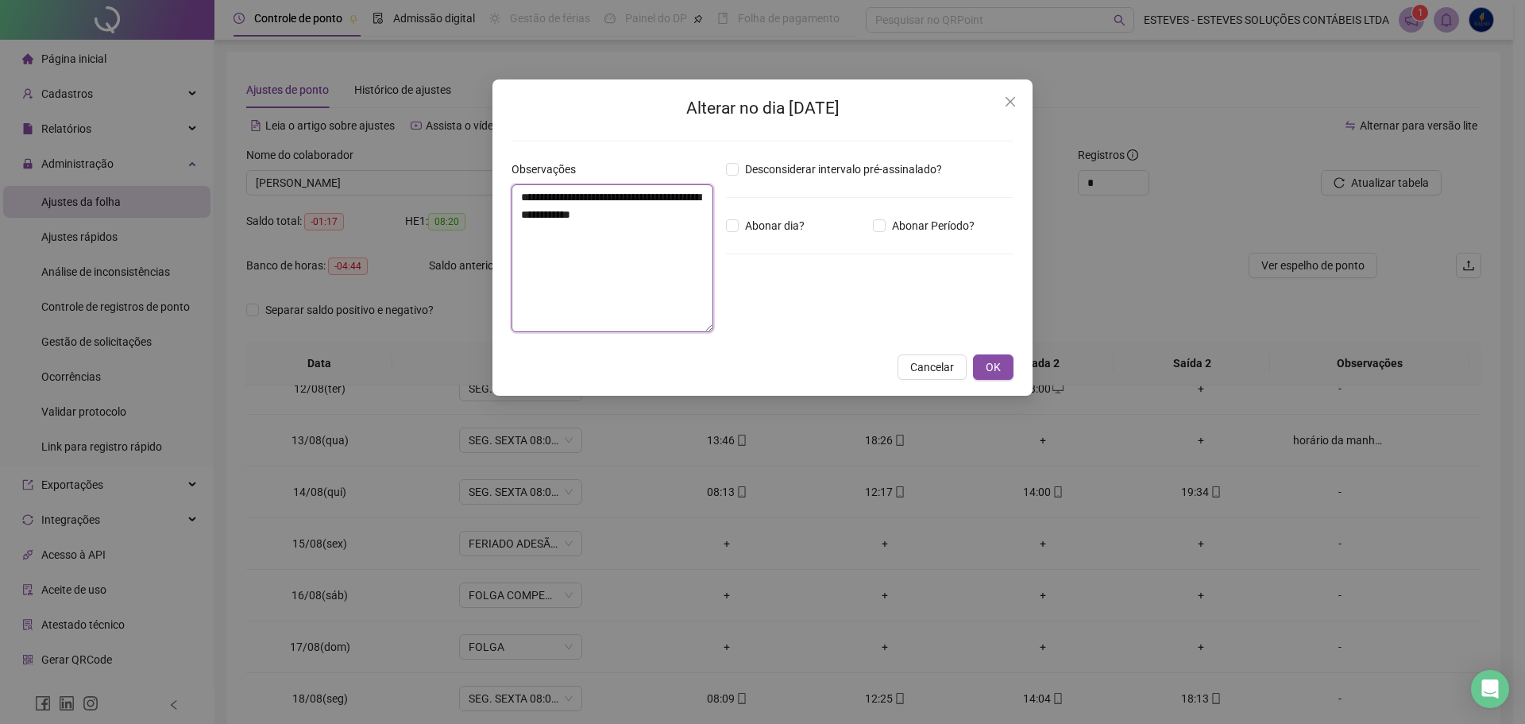
drag, startPoint x: 615, startPoint y: 195, endPoint x: 704, endPoint y: 230, distance: 96.0
click at [704, 230] on textarea "**********" at bounding box center [612, 258] width 202 height 148
type textarea "**********"
click at [989, 364] on span "OK" at bounding box center [993, 366] width 15 height 17
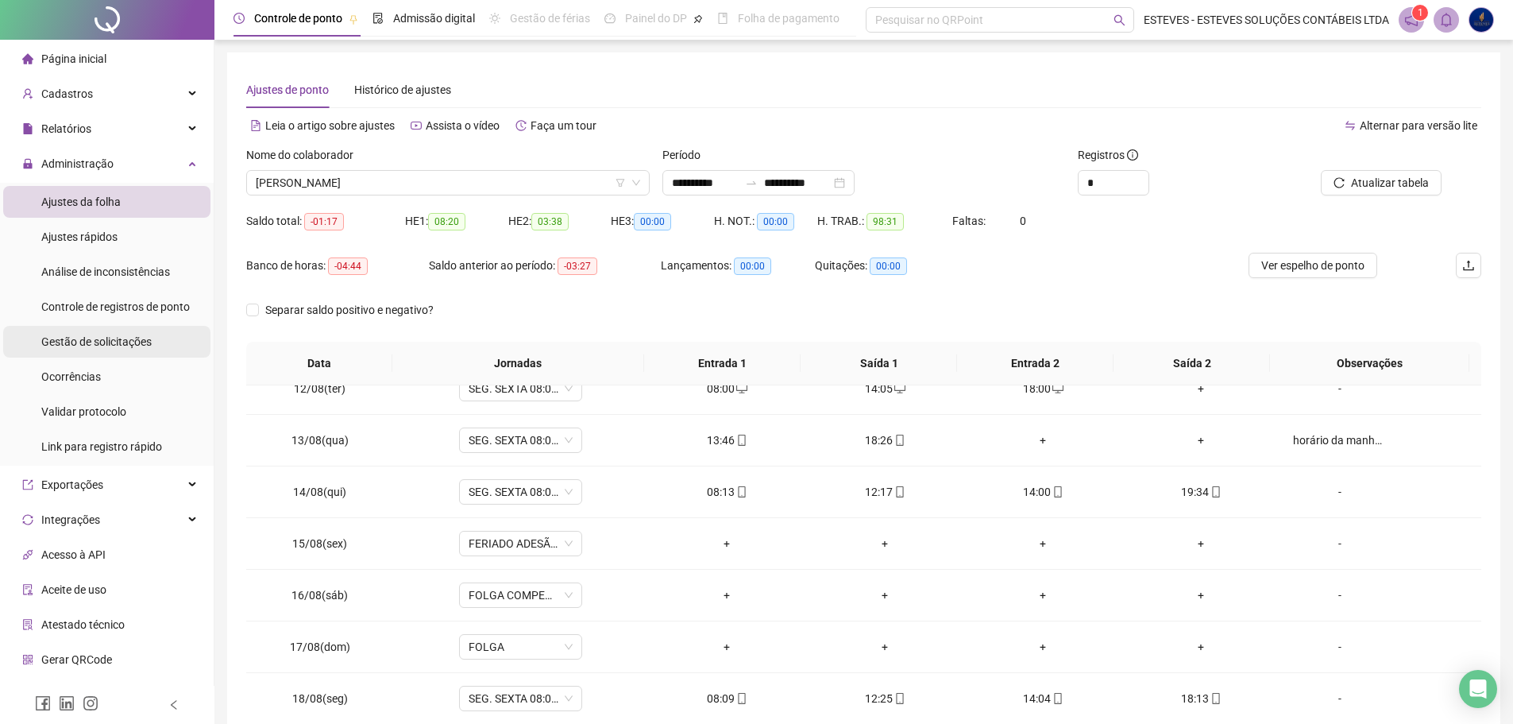
click at [78, 348] on span "Gestão de solicitações" at bounding box center [96, 341] width 110 height 13
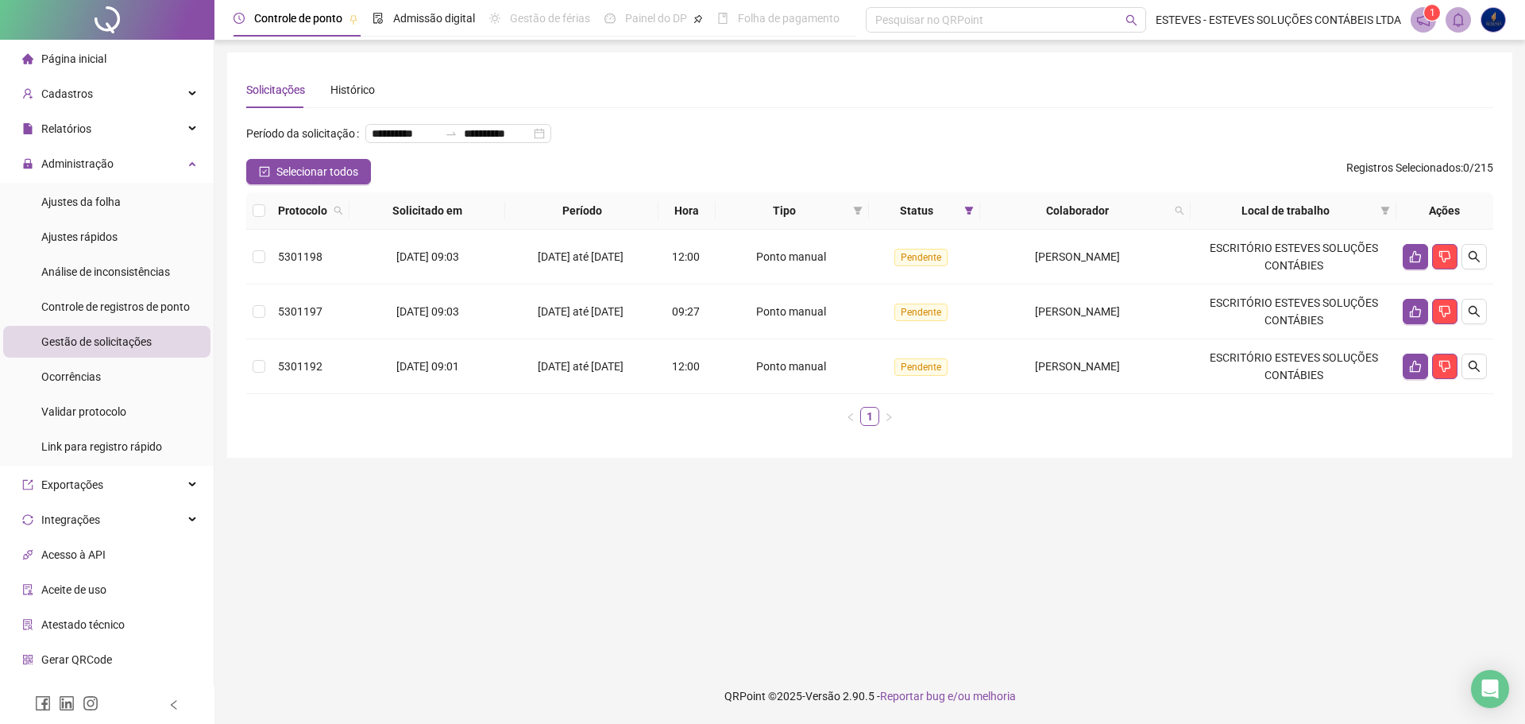
click at [254, 225] on th at bounding box center [258, 210] width 25 height 37
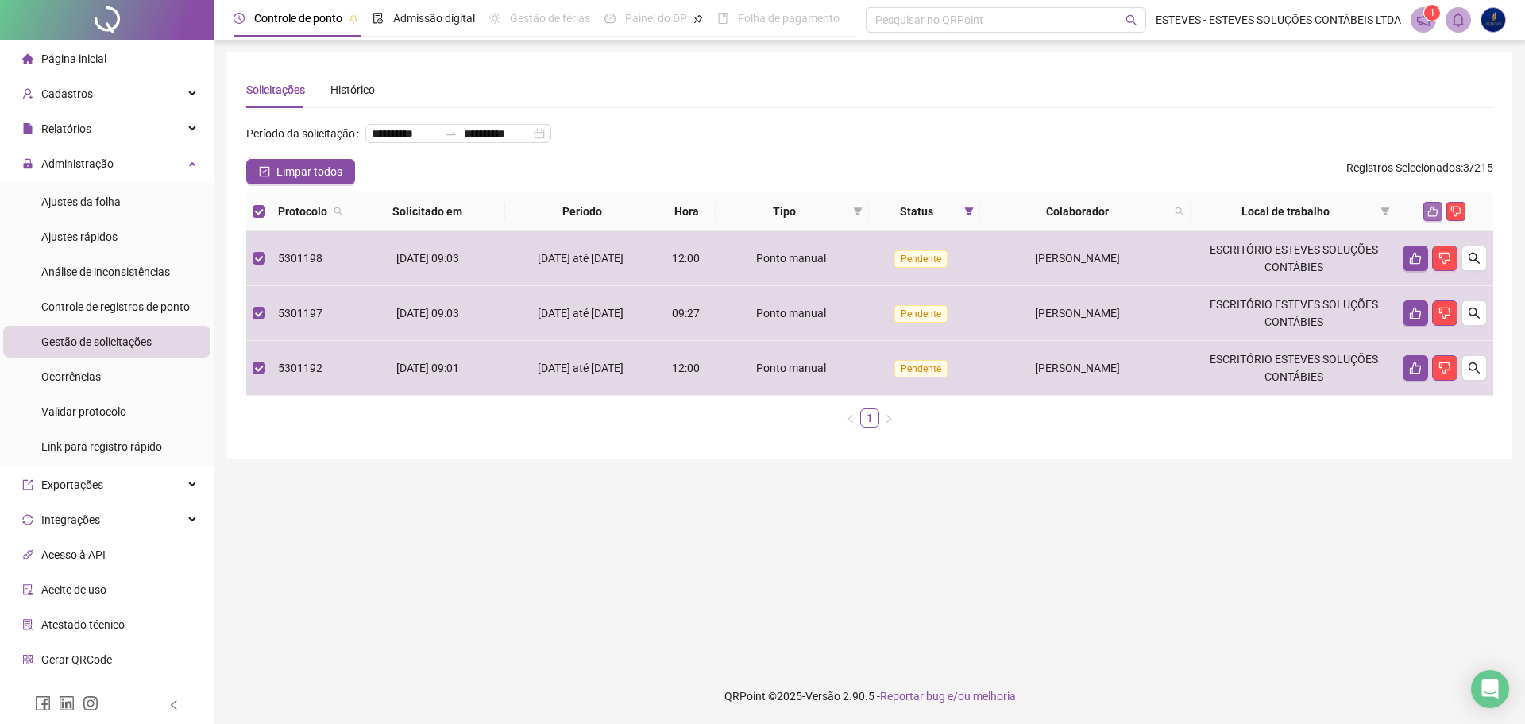
click at [1432, 217] on icon "like" at bounding box center [1433, 211] width 10 height 10
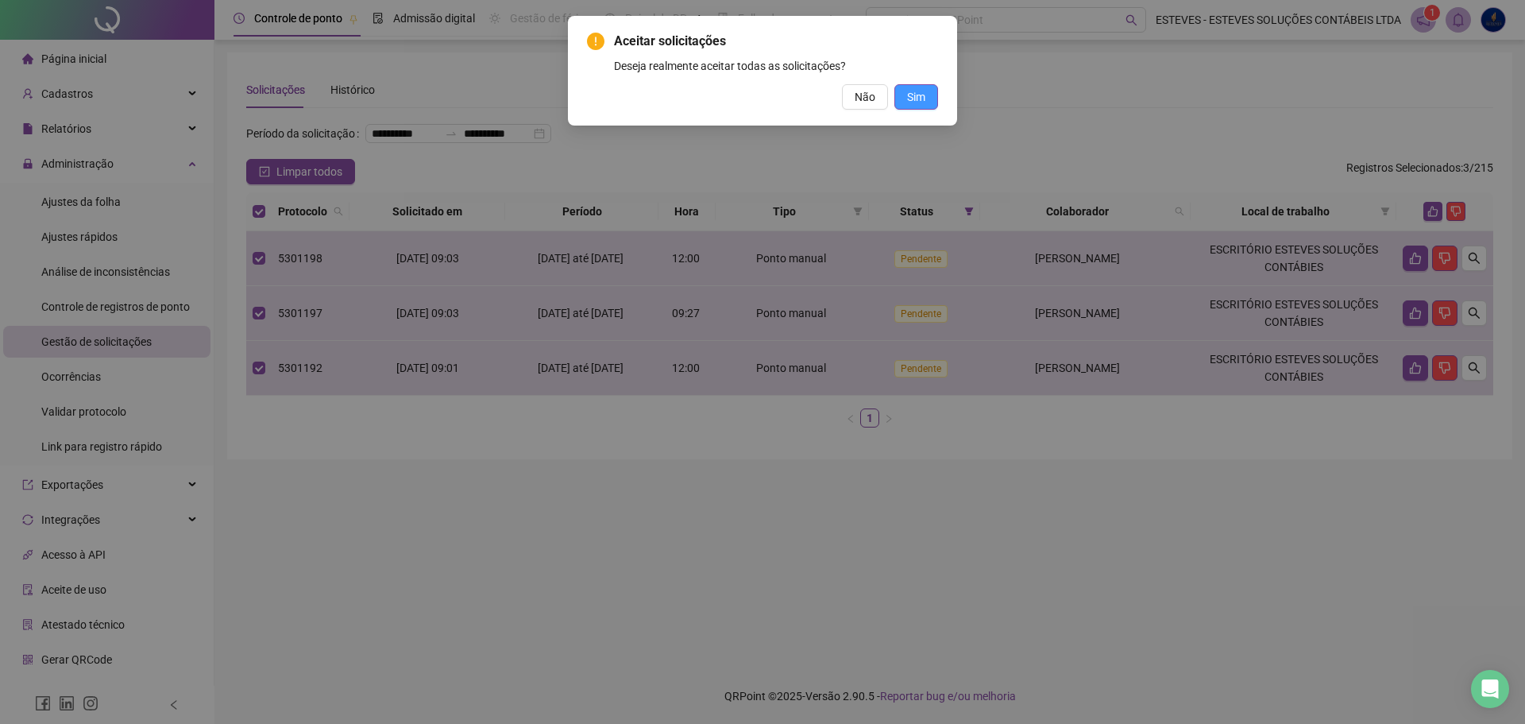
click at [921, 92] on span "Sim" at bounding box center [916, 96] width 18 height 17
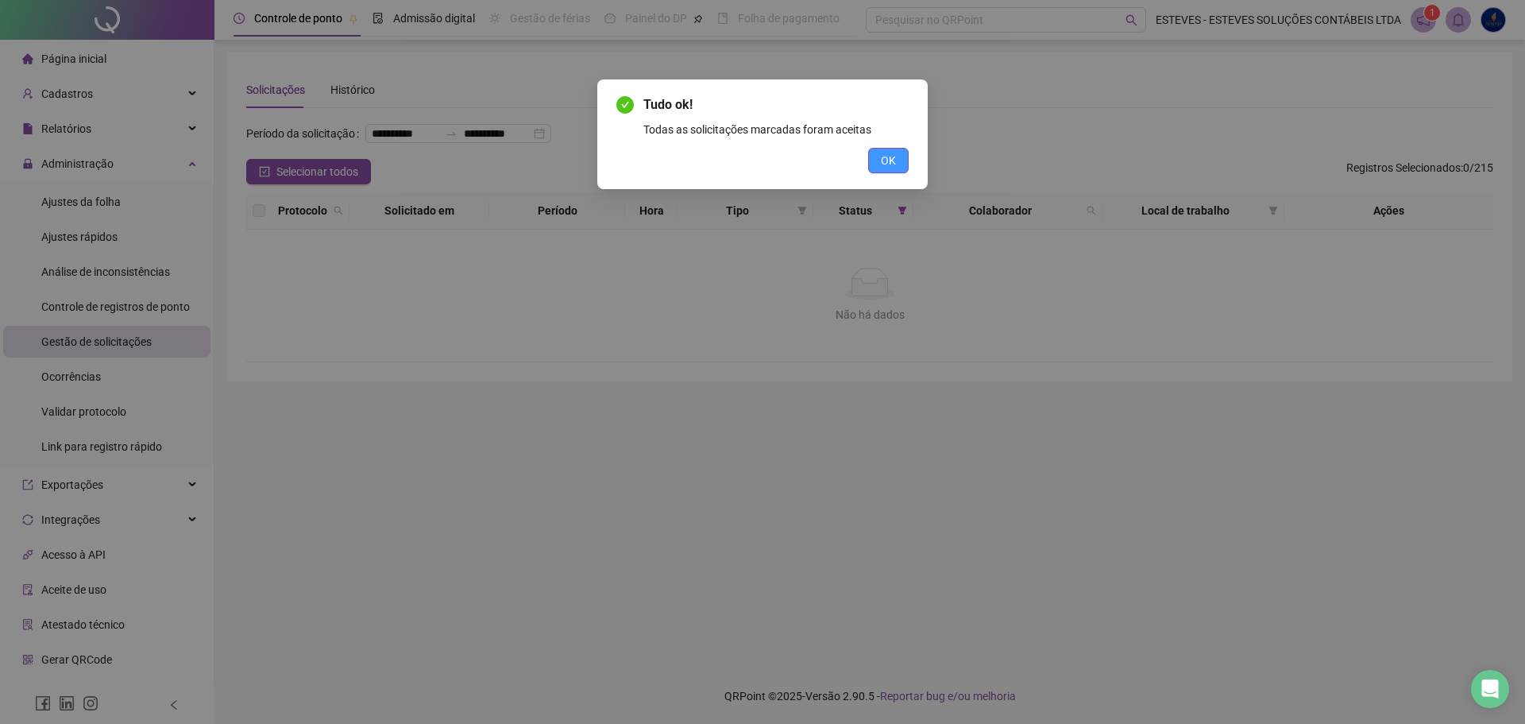
click at [890, 158] on span "OK" at bounding box center [888, 160] width 15 height 17
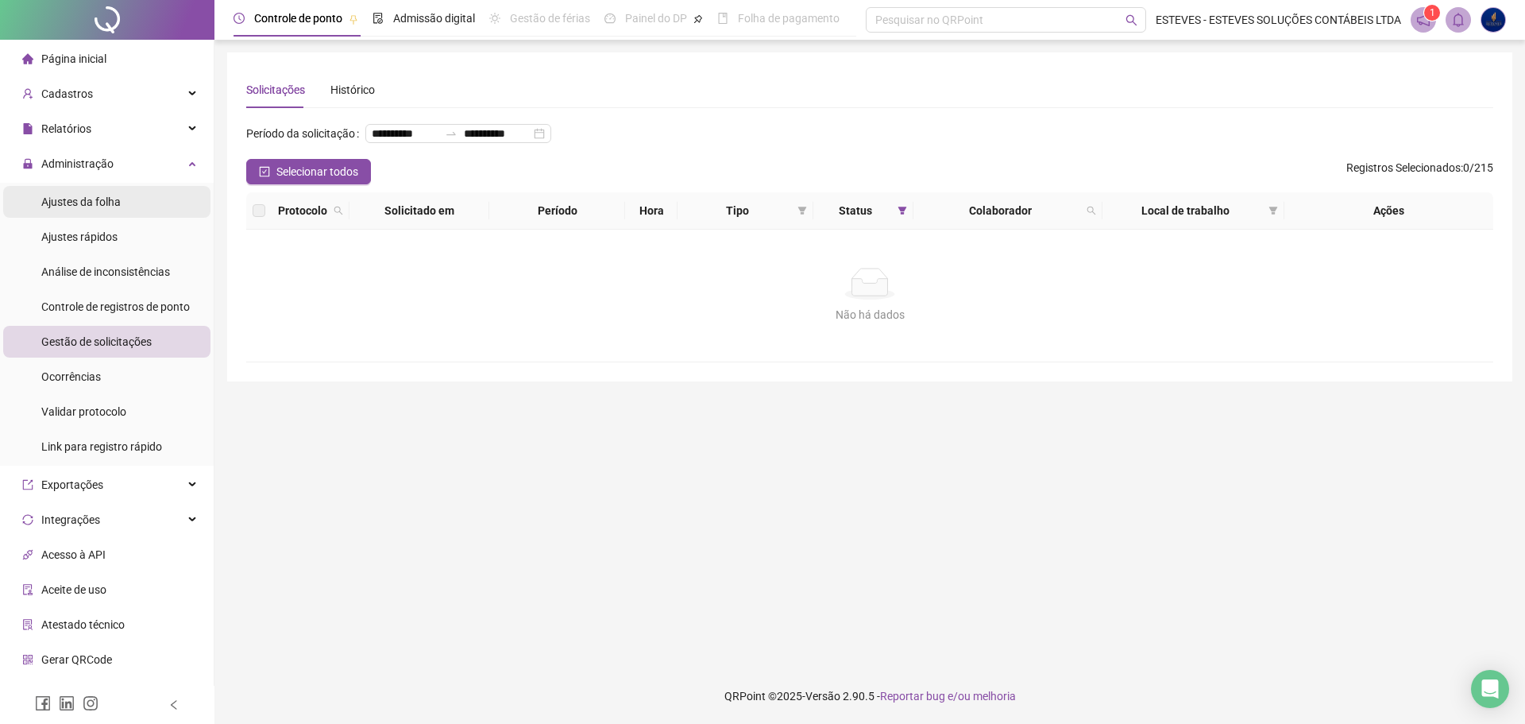
click at [161, 214] on li "Ajustes da folha" at bounding box center [106, 202] width 207 height 32
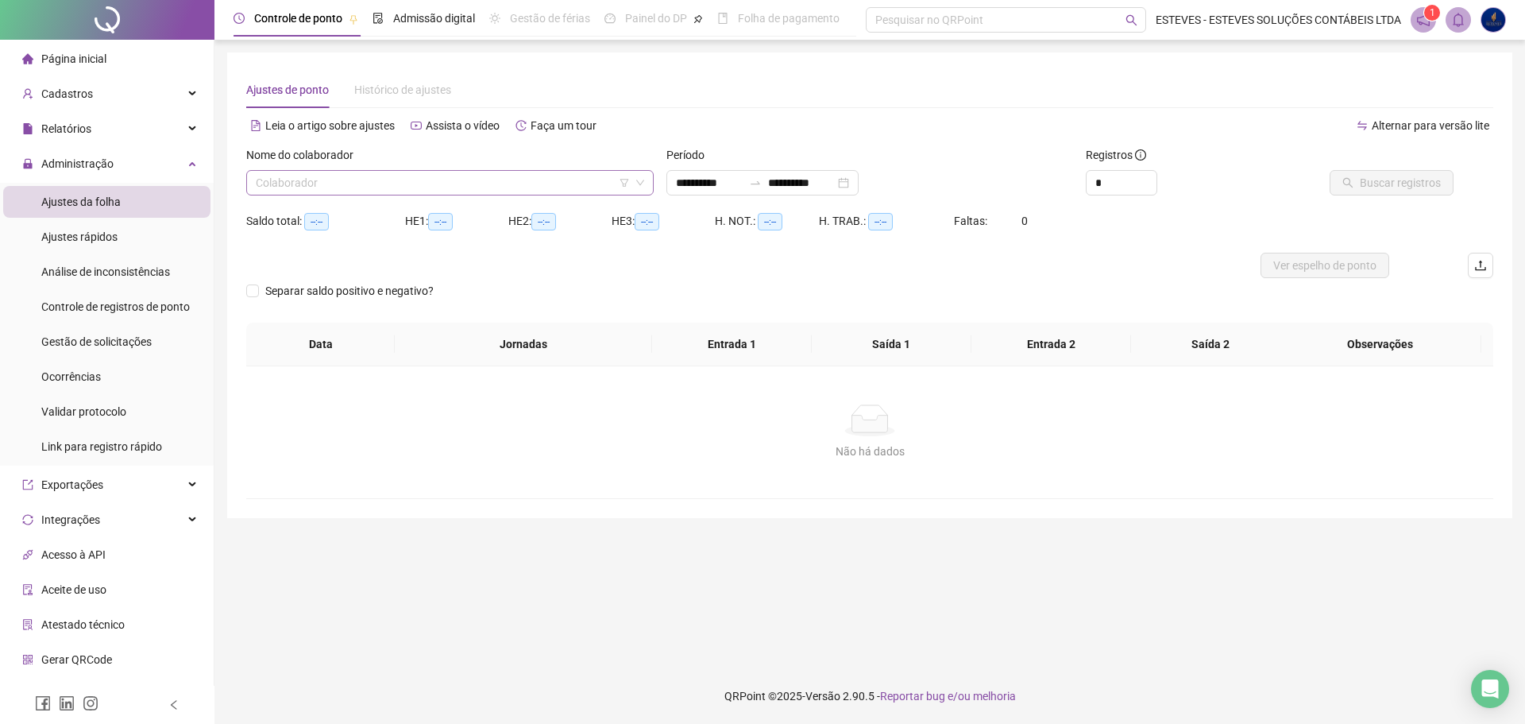
type input "**********"
click at [373, 169] on div "Nome do colaborador" at bounding box center [449, 158] width 407 height 24
click at [384, 175] on input "search" at bounding box center [443, 183] width 374 height 24
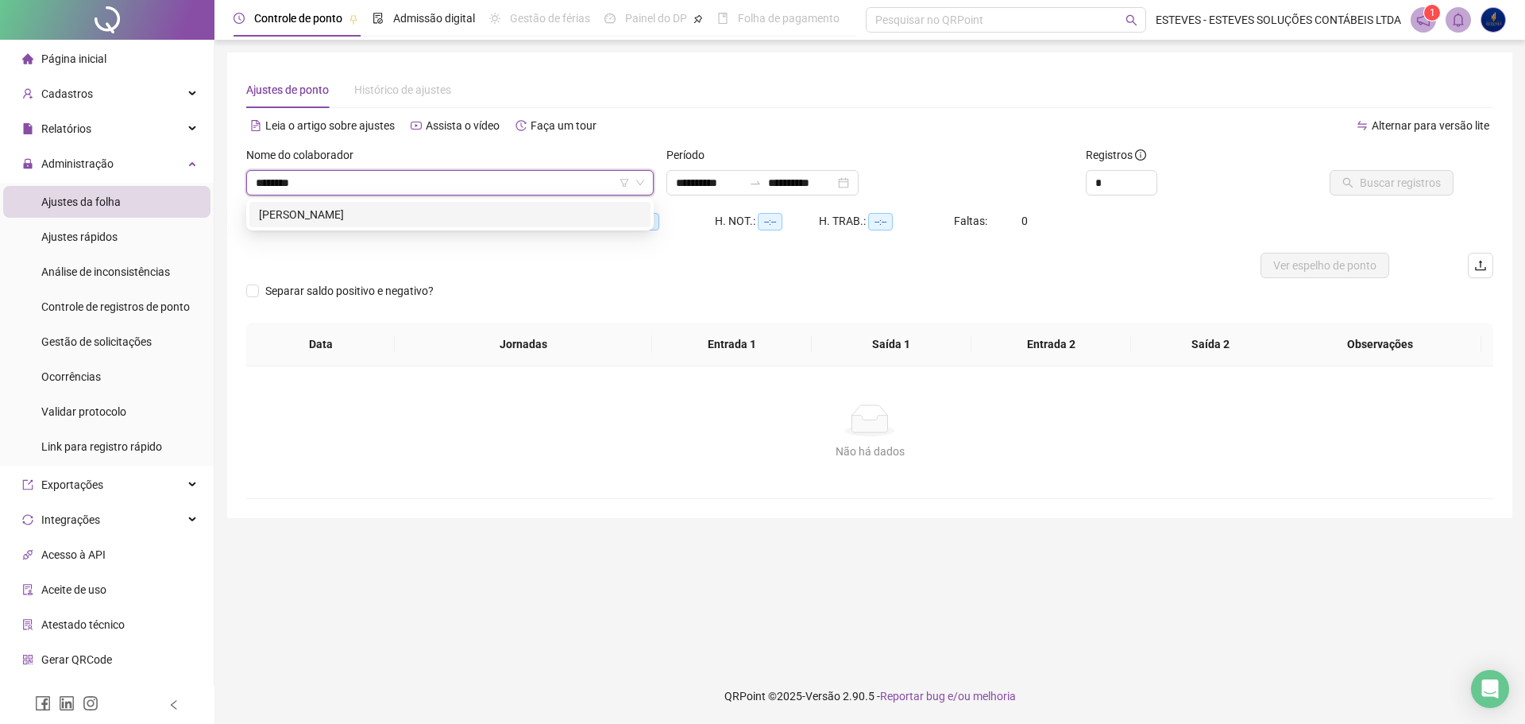
type input "*********"
click at [426, 208] on div "[PERSON_NAME]" at bounding box center [450, 214] width 382 height 17
click at [1338, 182] on button "Buscar registros" at bounding box center [1391, 182] width 124 height 25
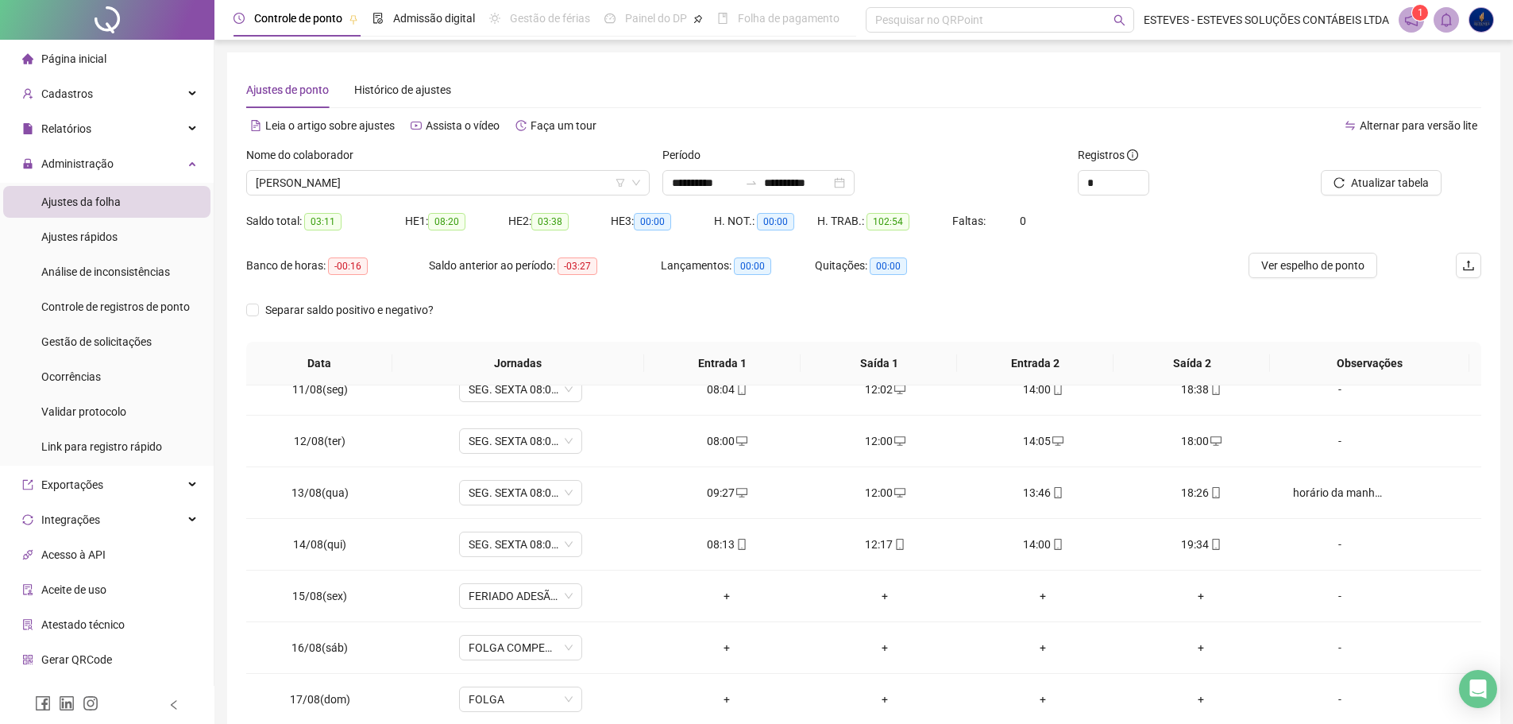
scroll to position [590, 0]
click at [1321, 265] on span "Ver espelho de ponto" at bounding box center [1312, 265] width 103 height 17
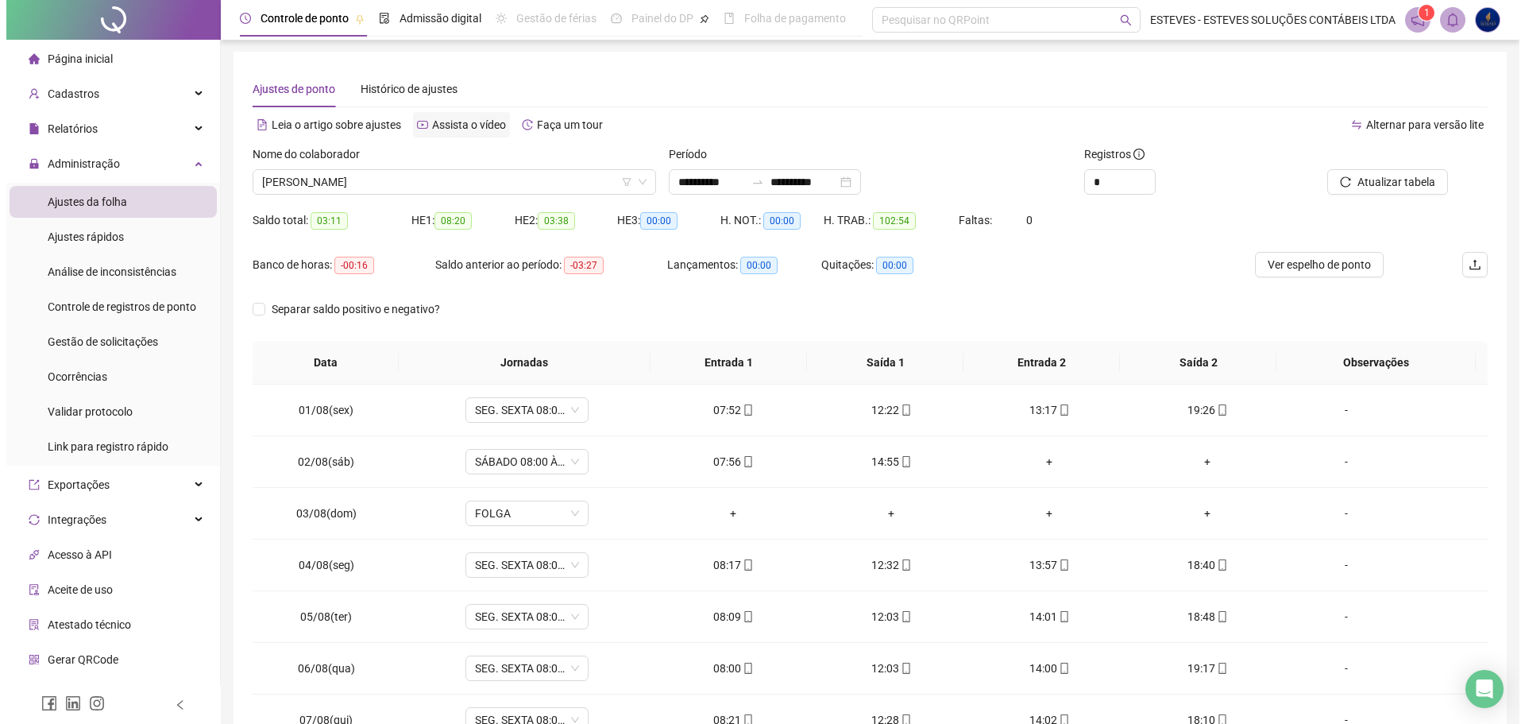
scroll to position [0, 0]
click at [87, 311] on span "Controle de registros de ponto" at bounding box center [115, 306] width 149 height 13
